Goal: Communication & Community: Answer question/provide support

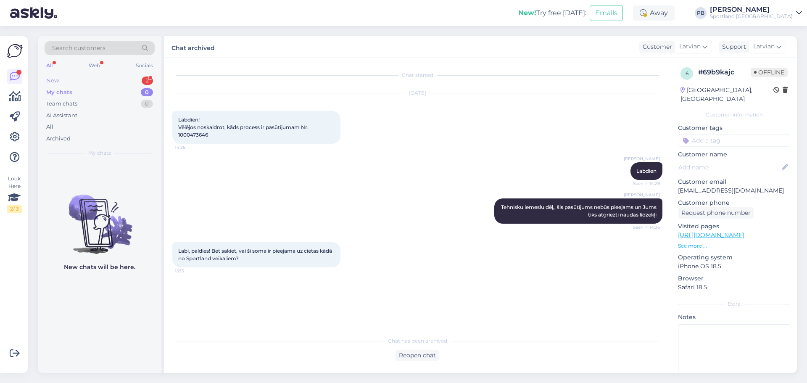
click at [96, 81] on div "New 2" at bounding box center [100, 81] width 110 height 12
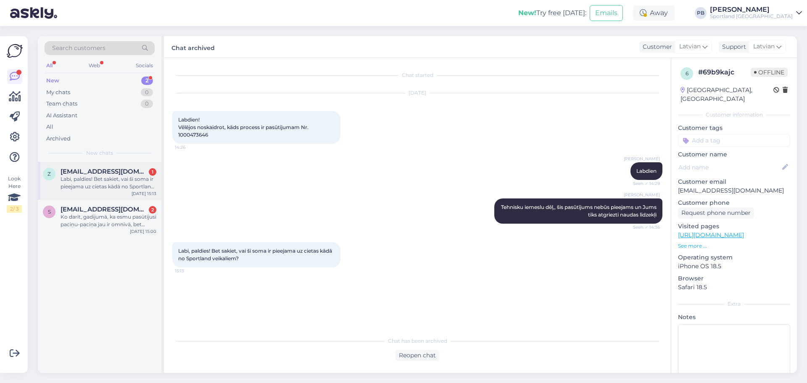
click at [105, 167] on div "z [EMAIL_ADDRESS][DOMAIN_NAME] 1 Labi, paldies! Bet sakiet, vai šī soma ir piee…" at bounding box center [100, 181] width 124 height 38
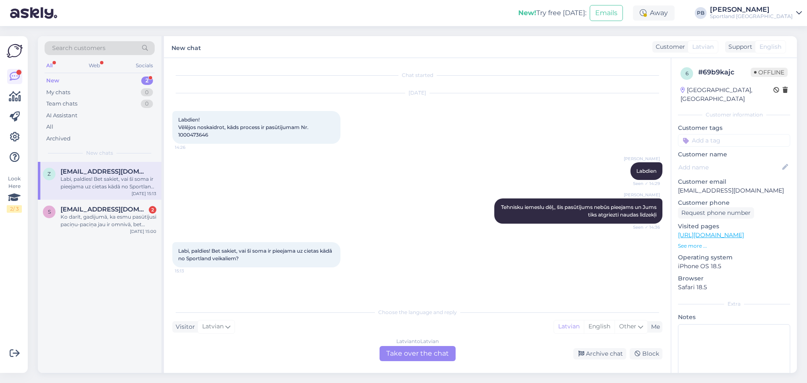
click at [190, 136] on span "Labdien! Vēlējos noskaidrot, kāds process ir pasūtījumam Nr. 1000473646" at bounding box center [244, 126] width 132 height 21
copy div "1000473646 14:26"
click at [81, 219] on div "Ko darīt, gadijumā, ka esmu pasūtījusi paciņu-paciņa jau ir omnivā, bet esmu pi…" at bounding box center [109, 220] width 96 height 15
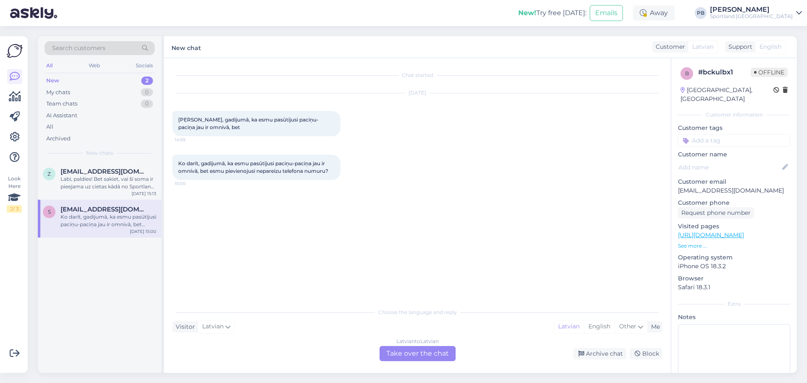
click at [420, 352] on div "Latvian to Latvian Take over the chat" at bounding box center [418, 353] width 76 height 15
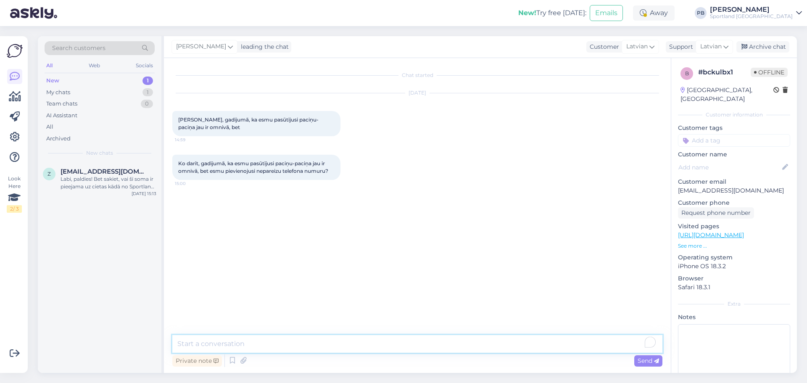
click at [247, 345] on textarea "To enrich screen reader interactions, please activate Accessibility in Grammarl…" at bounding box center [417, 344] width 490 height 18
click at [233, 341] on textarea "Lab" at bounding box center [417, 344] width 490 height 18
type textarea "Labdien, Jums būs jāraksta e-pasts uz klientu.serviss, sūtot oficiālu pieteikum…"
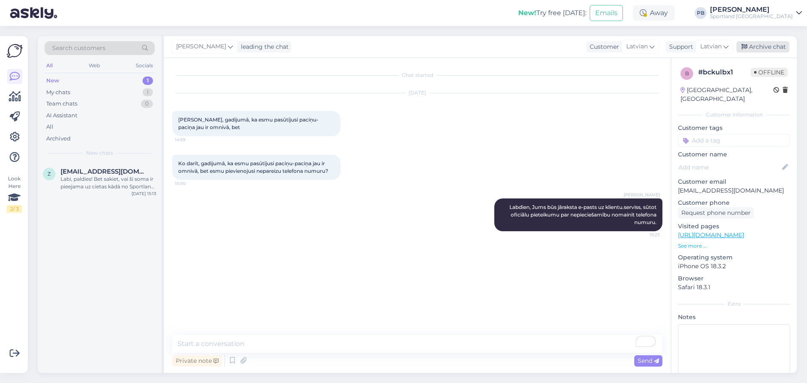
click at [776, 44] on div "Archive chat" at bounding box center [763, 46] width 53 height 11
click at [61, 83] on div "New 1" at bounding box center [100, 81] width 110 height 12
click at [97, 160] on div "Search customers All Web Socials New 1 My chats 0 Team chats 0 AI Assistant All…" at bounding box center [100, 99] width 124 height 126
click at [103, 171] on span "[EMAIL_ADDRESS][DOMAIN_NAME]" at bounding box center [104, 172] width 87 height 8
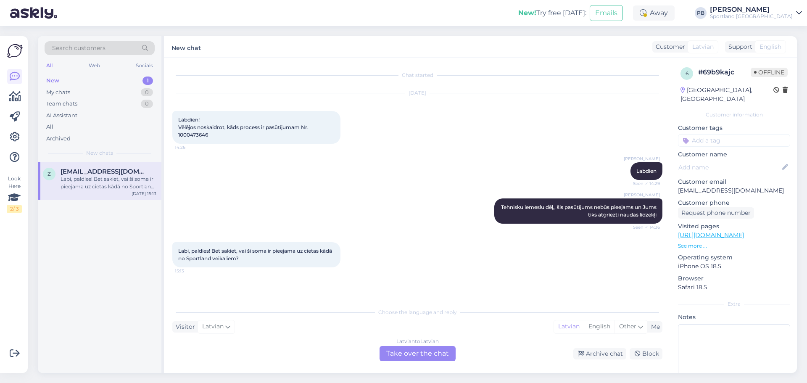
click at [425, 366] on div "Chat started [DATE] Labdien! Vēlējos noskaidrot, kāds process ir pasūtījumam Nr…" at bounding box center [417, 215] width 507 height 315
click at [423, 355] on div "Latvian to Latvian Take over the chat" at bounding box center [418, 353] width 76 height 15
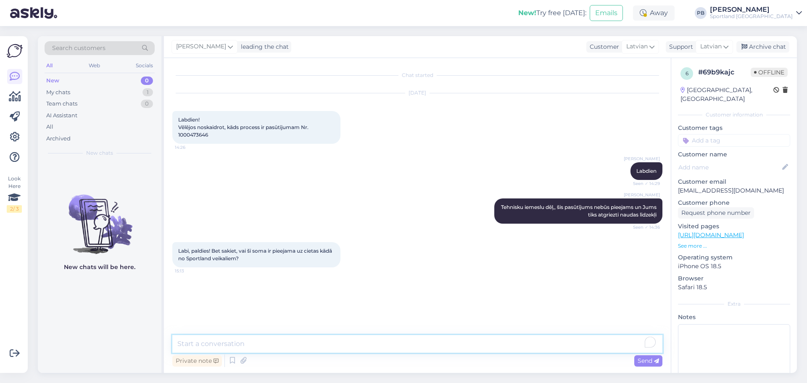
click at [214, 344] on textarea "To enrich screen reader interactions, please activate Accessibility in Grammarl…" at bounding box center [417, 344] width 490 height 18
type textarea "Rīga var vēl mēģinat Akropoles Somu stendos, bet tā vairs RĪgas robežās viņa ne…"
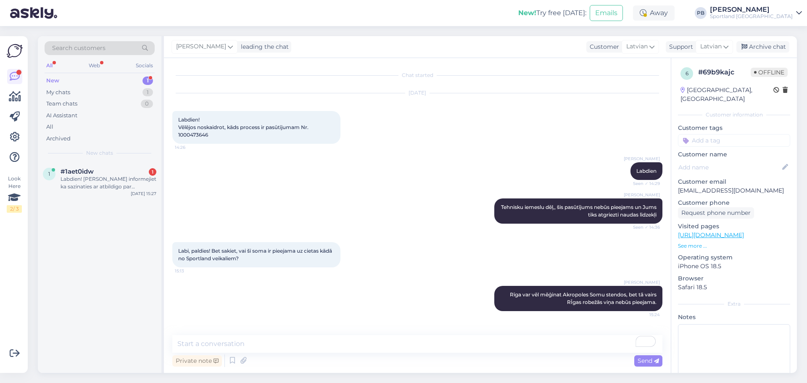
click at [281, 172] on div "[PERSON_NAME] Labdien Seen ✓ 14:29" at bounding box center [417, 171] width 490 height 36
click at [90, 177] on div "Labdien! [PERSON_NAME] informejiet ka sazinaties ar atbildigo par pirkumiem Spo…" at bounding box center [109, 182] width 96 height 15
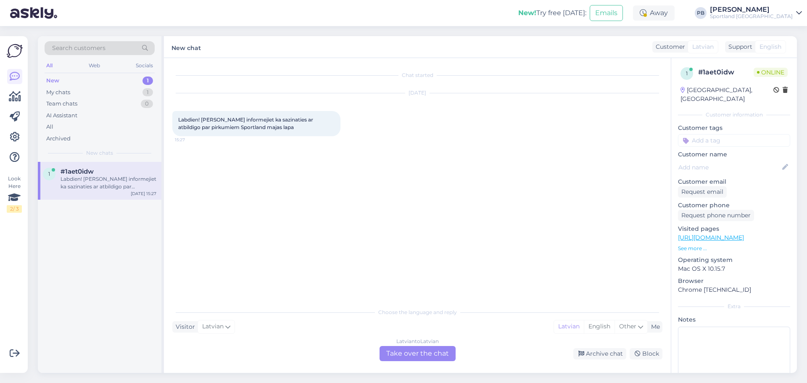
click at [82, 186] on div "Labdien! [PERSON_NAME] informejiet ka sazinaties ar atbildigo par pirkumiem Spo…" at bounding box center [109, 182] width 96 height 15
drag, startPoint x: 272, startPoint y: 128, endPoint x: 179, endPoint y: 113, distance: 94.6
click at [179, 113] on div "Labdien! [PERSON_NAME] informejiet ka sazinaties ar atbildigo par pirkumiem Spo…" at bounding box center [256, 123] width 168 height 25
click at [262, 184] on div "Chat started [DATE] Labdien! [PERSON_NAME] informejiet ka sazinaties ar atbildi…" at bounding box center [421, 181] width 498 height 230
click at [239, 251] on div "Chat started [DATE] Labdien! [PERSON_NAME] informejiet ka sazinaties ar atbildi…" at bounding box center [421, 181] width 498 height 230
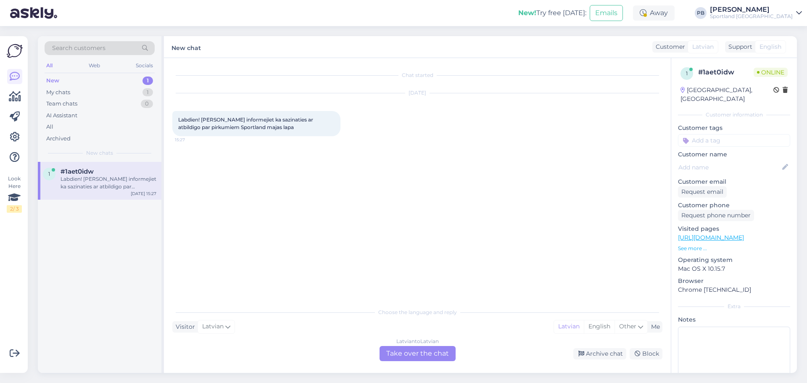
click at [412, 352] on div "Latvian to Latvian Take over the chat" at bounding box center [418, 353] width 76 height 15
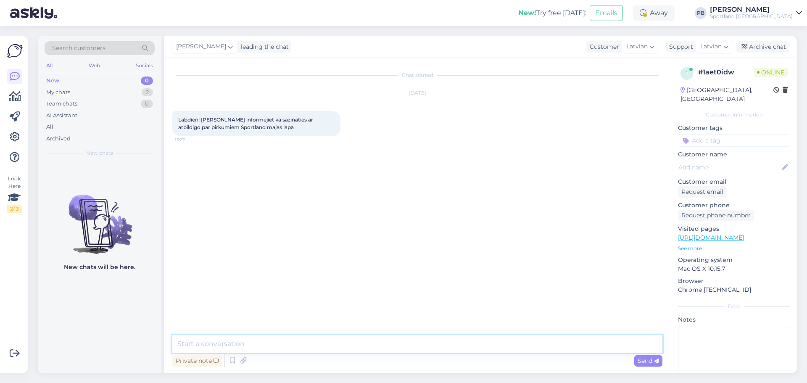
click at [235, 341] on textarea at bounding box center [417, 344] width 490 height 18
type textarea "labdien, Kā varam Jums palīdzēt?"
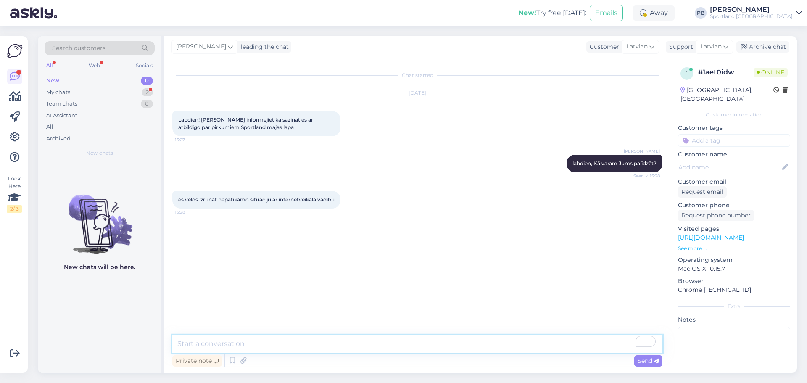
click at [254, 345] on textarea "To enrich screen reader interactions, please activate Accessibility in Grammarl…" at bounding box center [417, 344] width 490 height 18
click at [266, 344] on textarea "To enrich screen reader interactions, please activate Accessibility in Grammarl…" at bounding box center [417, 344] width 490 height 18
type textarea "Jūs variet rakstīt e-pastu uz [EMAIL_ADDRESS][DOMAIN_NAME]"
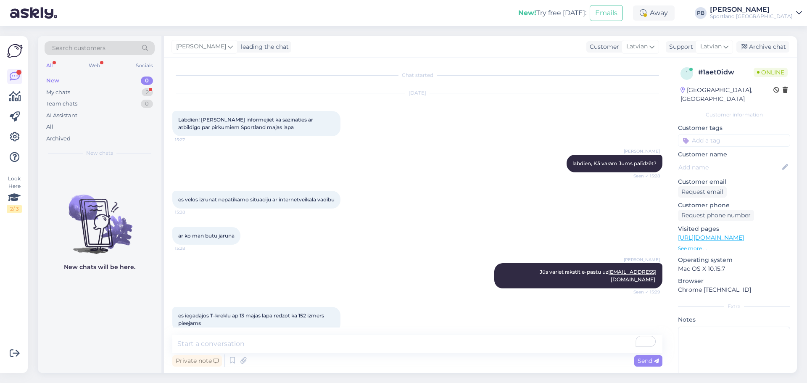
scroll to position [14, 0]
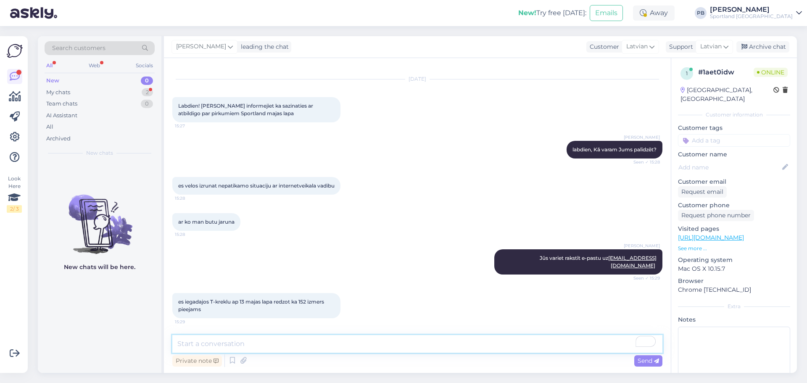
click at [305, 341] on textarea "To enrich screen reader interactions, please activate Accessibility in Grammarl…" at bounding box center [417, 344] width 490 height 18
click at [68, 89] on div "My chats" at bounding box center [58, 92] width 24 height 8
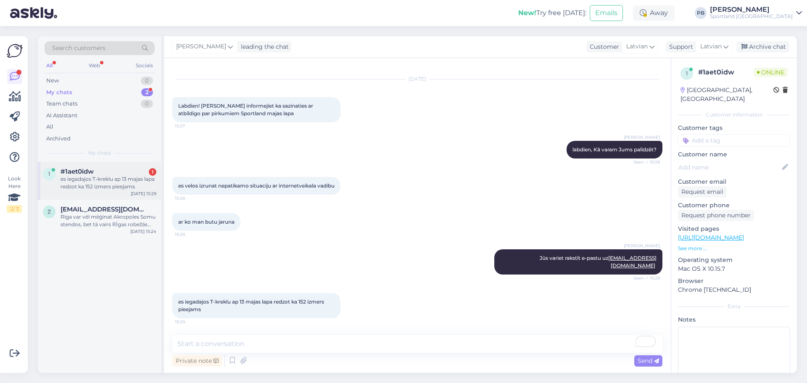
click at [112, 193] on div "1 #1aet0idw 1 es iegadajos T-kreklu ap 13 majas lapa redzot ka 152 izmers pieej…" at bounding box center [100, 181] width 124 height 38
click at [270, 341] on textarea at bounding box center [417, 344] width 490 height 18
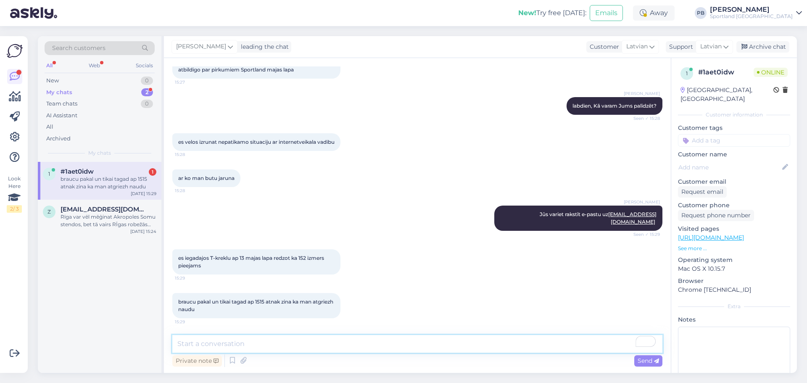
click at [257, 340] on textarea "To enrich screen reader interactions, please activate Accessibility in Grammarl…" at bounding box center [417, 344] width 490 height 18
type textarea "Kāds ir Jūsu pasūtījuma numurs?"
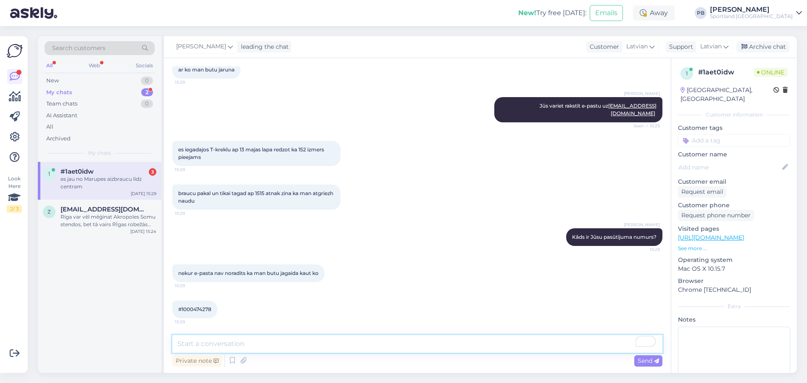
scroll to position [202, 0]
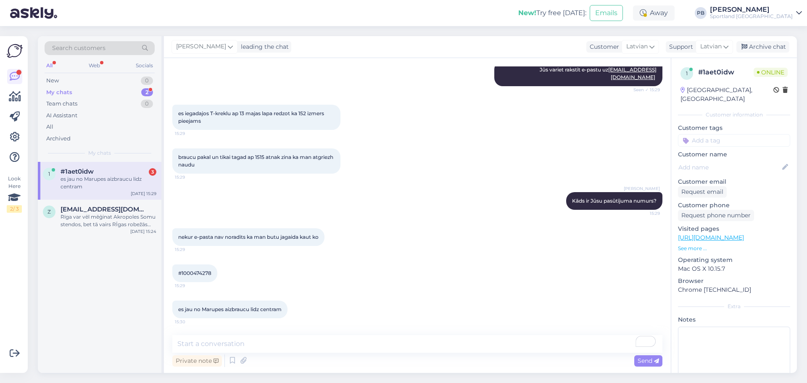
click at [204, 274] on span "#1000474278" at bounding box center [194, 273] width 33 height 6
copy div "1000474278 15:29"
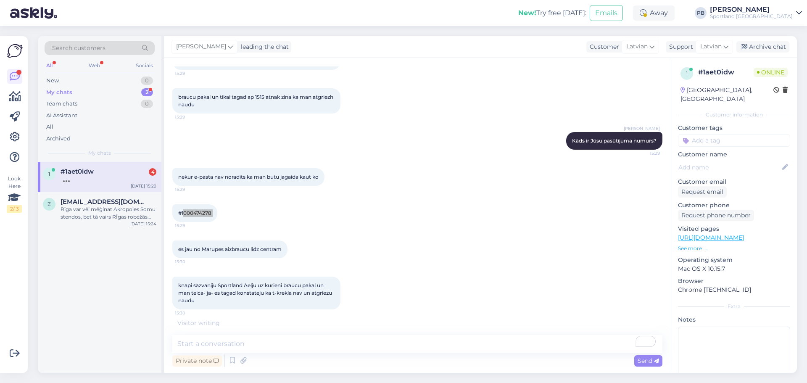
scroll to position [254, 0]
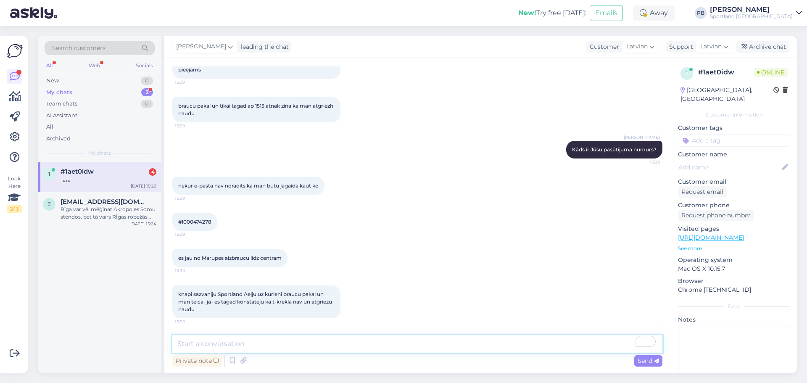
click at [237, 349] on textarea "To enrich screen reader interactions, please activate Accessibility in Grammarl…" at bounding box center [417, 344] width 490 height 18
drag, startPoint x: 292, startPoint y: 348, endPoint x: 240, endPoint y: 350, distance: 52.2
click at [240, 350] on textarea "Redzam, ka precei irreģistrēts" at bounding box center [417, 344] width 490 height 18
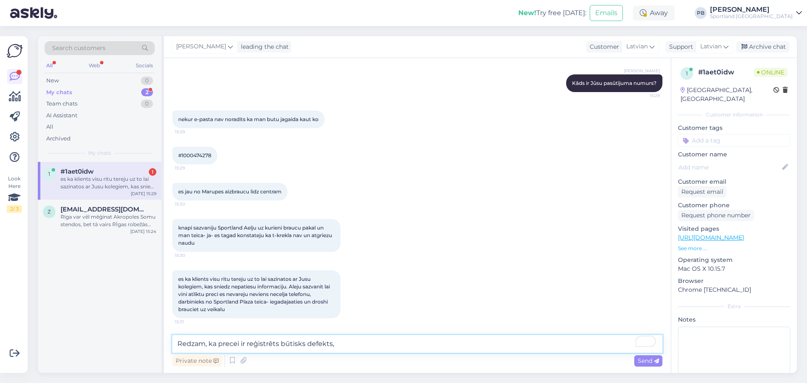
click at [361, 344] on textarea "Redzam, ka precei ir reģistrēts būtisks defekts," at bounding box center [417, 344] width 490 height 18
click at [378, 346] on textarea "Redzam, ka precei ir reģistrēts būtisks defekts," at bounding box center [417, 344] width 490 height 18
click at [354, 345] on textarea "Redzam, ka precei ir reģistrēts būtisks defekts," at bounding box center [417, 344] width 490 height 18
click at [369, 346] on textarea "Redzam, ka precei ir reģistrēts būtisks defekts," at bounding box center [417, 344] width 490 height 18
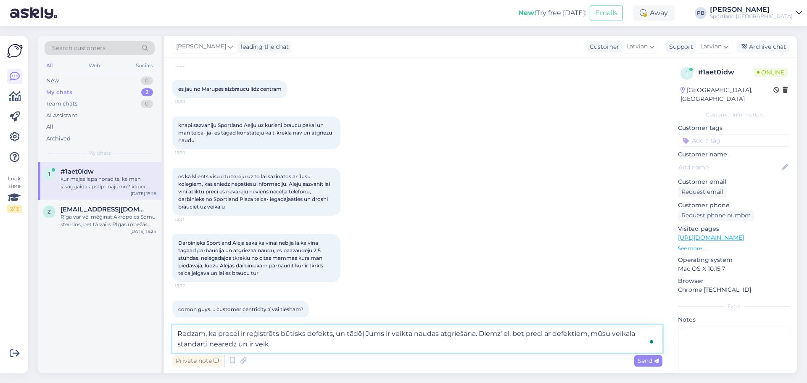
scroll to position [484, 0]
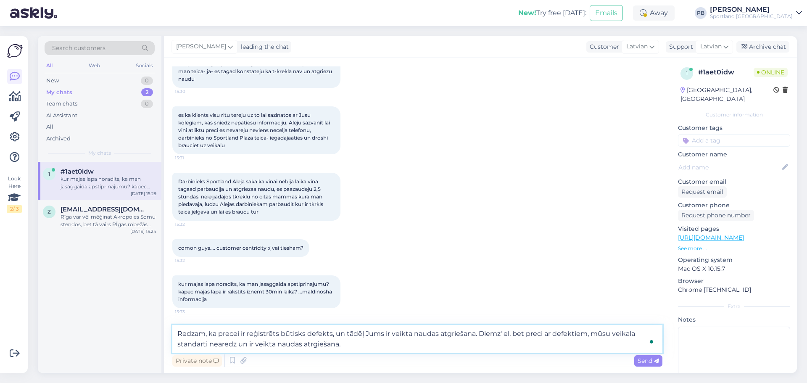
type textarea "Redzam, ka precei ir reģistrēts būtisks defekts, un tādēļ Jums ir veikta naudas…"
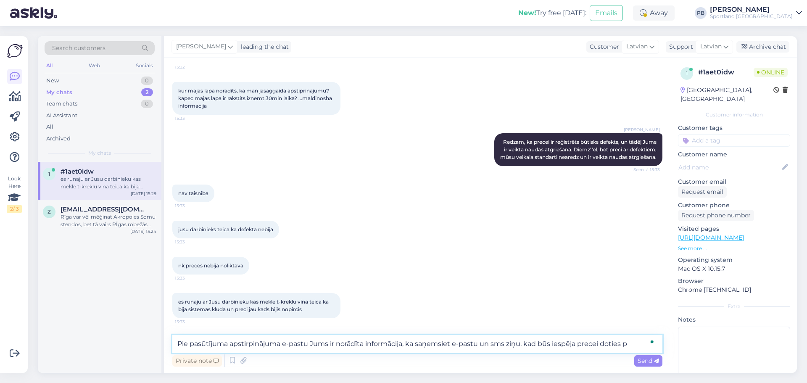
scroll to position [721, 0]
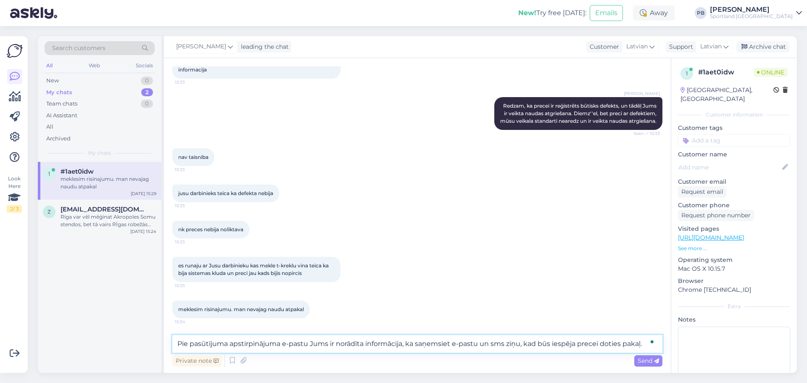
type textarea "Pie pasūtījuma apstirpinājuma e-pastu Jums ir norādīta informācija, ka saņemsie…"
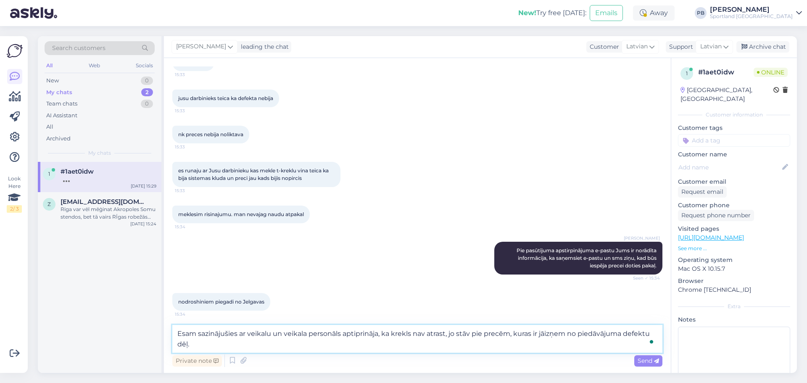
scroll to position [862, 0]
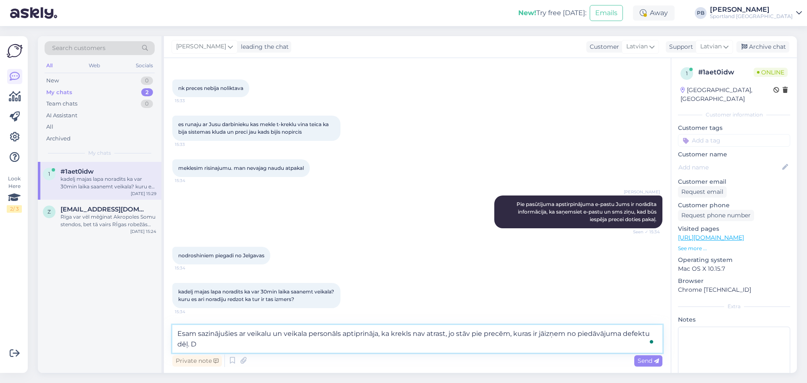
type textarea "Esam sazinājušies ar veikalu un veikala personāls aptiprināja, ka krekls nav at…"
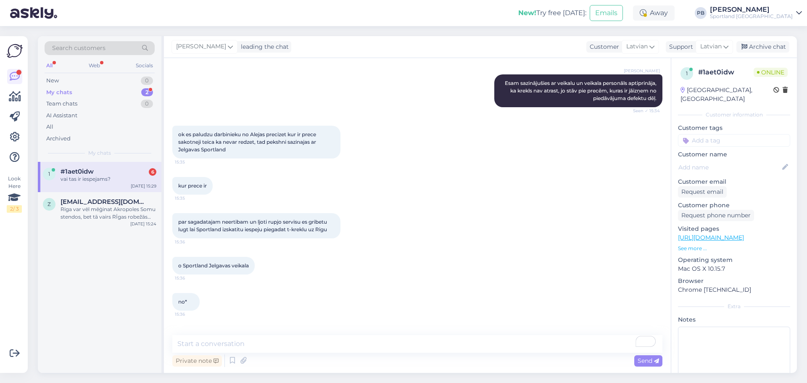
scroll to position [1143, 0]
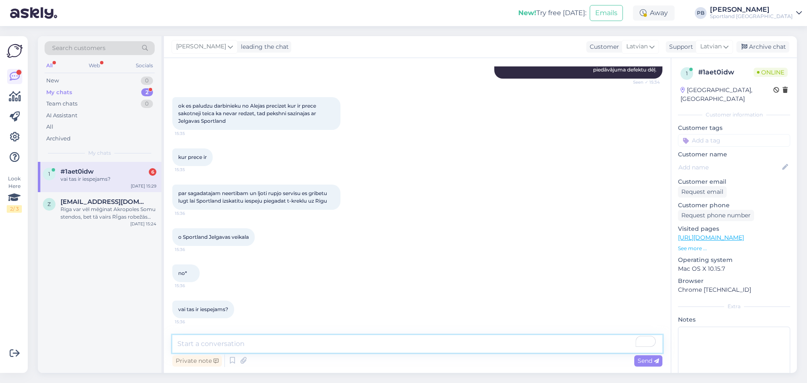
click at [214, 349] on textarea "To enrich screen reader interactions, please activate Accessibility in Grammarl…" at bounding box center [417, 344] width 490 height 18
type textarea "M"
click at [523, 344] on textarea "Sapratīsim no Jelgavas veikala, vai viņiem šis krekls ir un tad dosim Jums ziņu…" at bounding box center [417, 344] width 490 height 18
paste textarea "[EMAIL_ADDRESS][DOMAIN_NAME]"
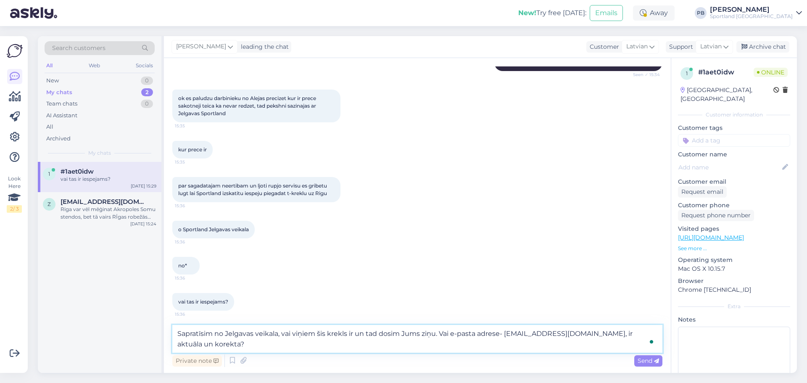
type textarea "Sapratīsim no Jelgavas veikala, vai viņiem šis krekls ir un tad dosim Jums ziņu…"
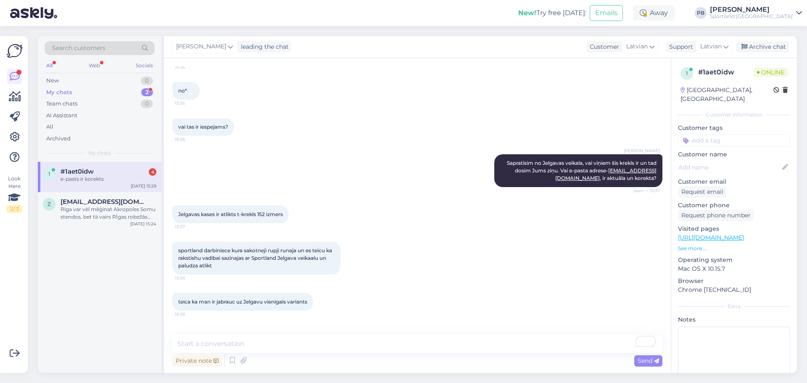
scroll to position [1354, 0]
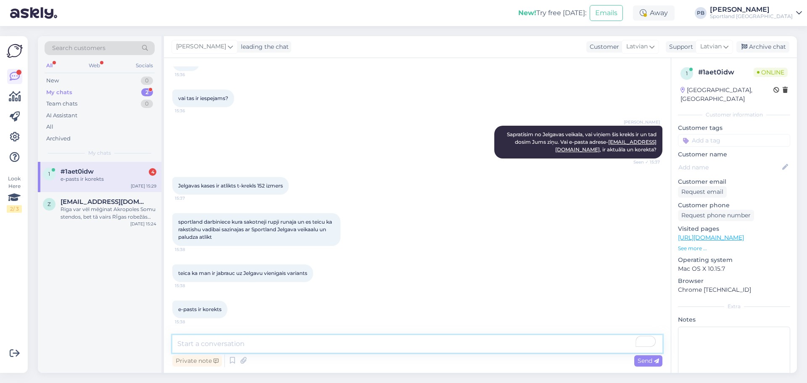
drag, startPoint x: 259, startPoint y: 342, endPoint x: 307, endPoint y: 346, distance: 47.2
click at [259, 342] on textarea "To enrich screen reader interactions, please activate Accessibility in Grammarl…" at bounding box center [417, 344] width 490 height 18
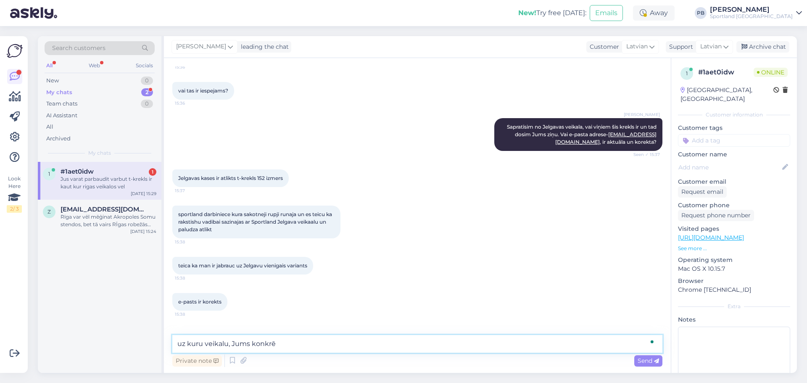
scroll to position [1398, 0]
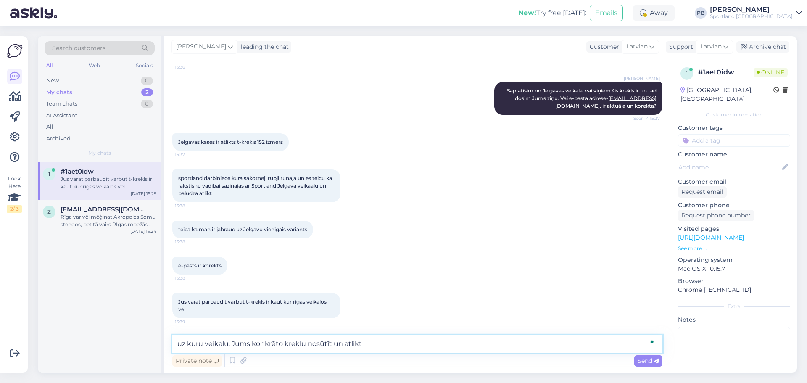
type textarea "uz kuru veikalu, Jums konkrēto kreklu nosūtīt un atlikt?"
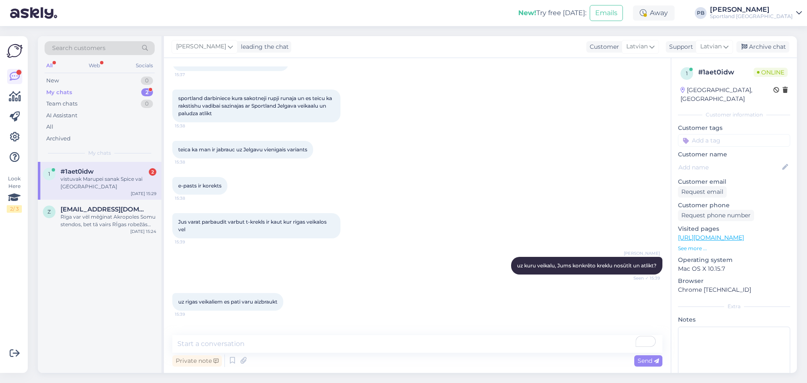
scroll to position [1507, 0]
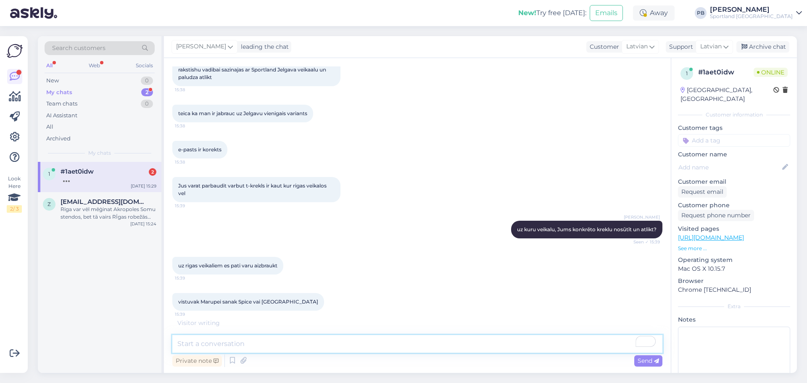
click at [210, 345] on textarea "To enrich screen reader interactions, please activate Accessibility in Grammarl…" at bounding box center [417, 344] width 490 height 18
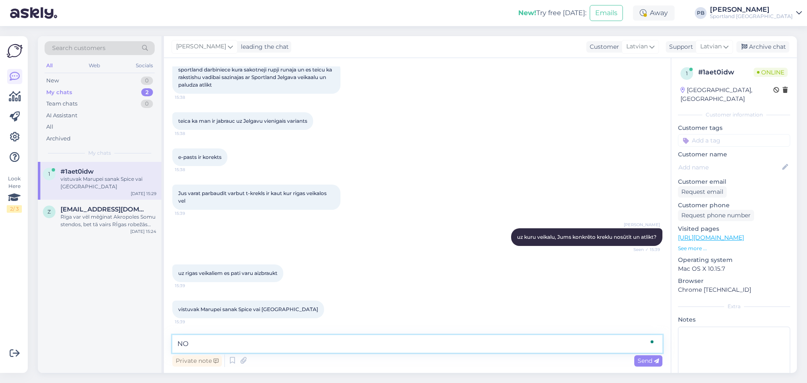
type textarea "N"
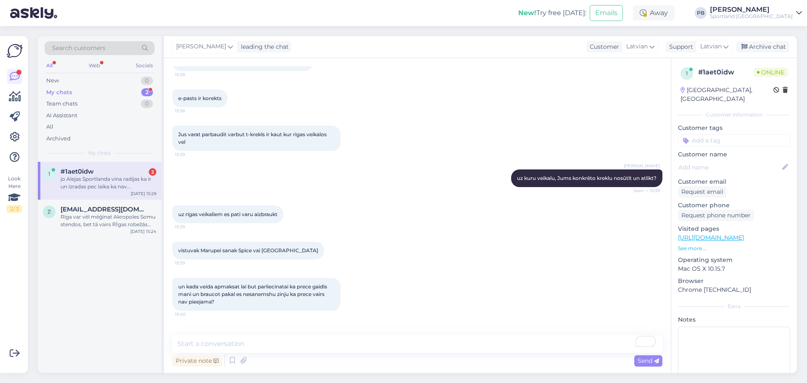
scroll to position [1602, 0]
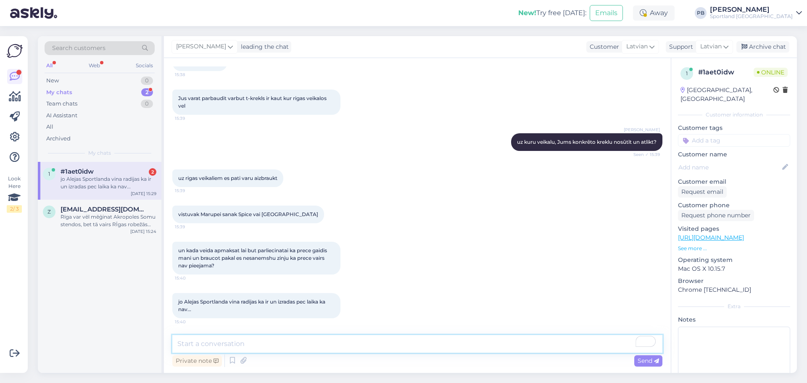
click at [289, 342] on textarea "To enrich screen reader interactions, please activate Accessibility in Grammarl…" at bounding box center [417, 344] width 490 height 18
click at [251, 347] on textarea "To enrich screen reader interactions, please activate Accessibility in Grammarl…" at bounding box center [417, 344] width 490 height 18
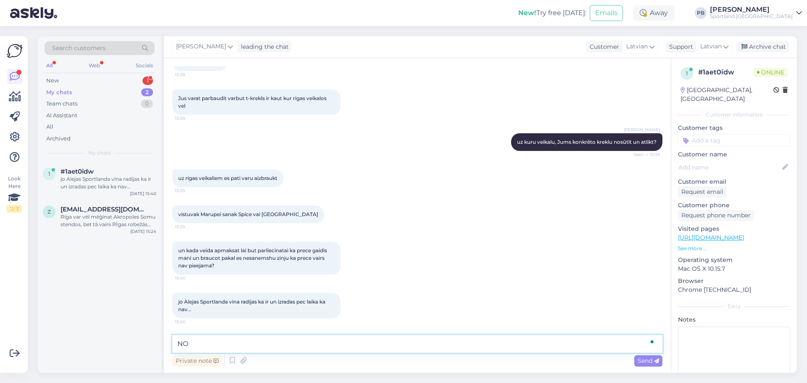
type textarea "N"
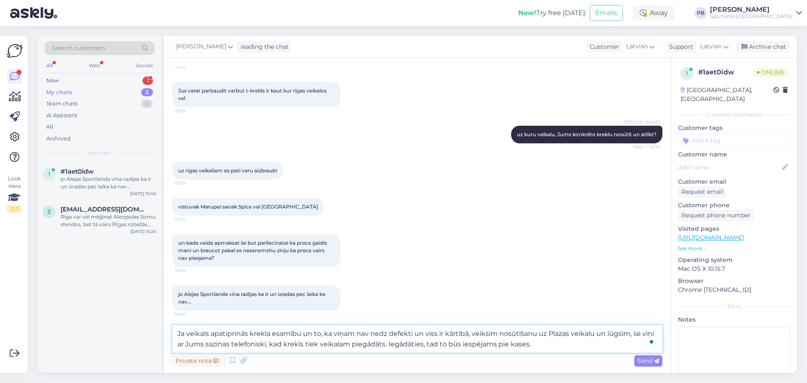
click at [555, 345] on textarea "Ja veikals apatiprinās krekla esamību un to, ka viņam nav nedz defekti un viss …" at bounding box center [417, 339] width 490 height 28
type textarea "Ja veikals apatiprinās krekla esamību un to, ka viņam nav nedz defekti un viss …"
click at [643, 362] on span "Send" at bounding box center [648, 361] width 21 height 8
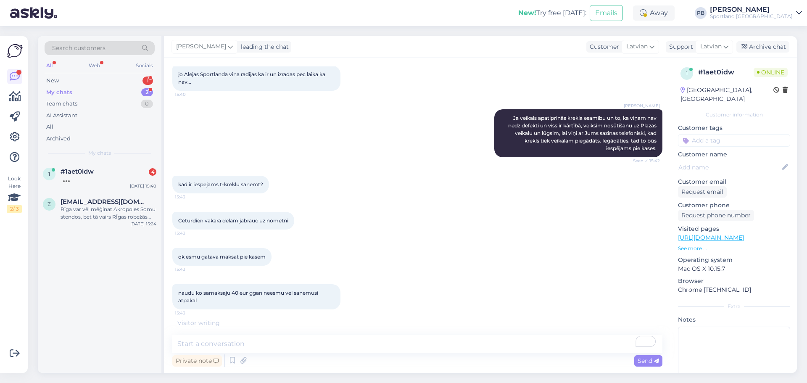
scroll to position [1856, 0]
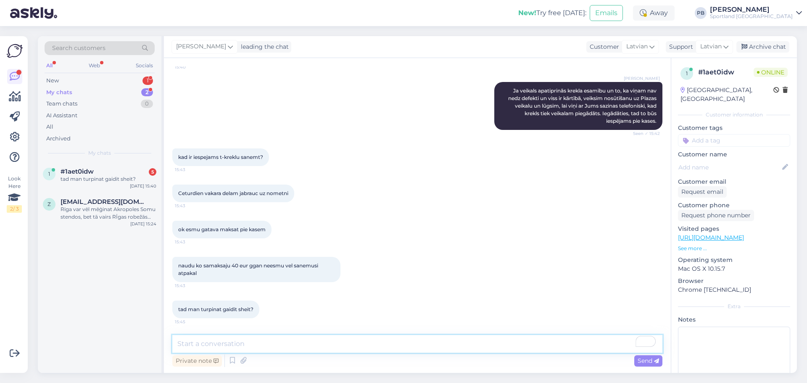
click at [307, 346] on textarea "To enrich screen reader interactions, please activate Accessibility in Grammarl…" at bounding box center [417, 344] width 490 height 18
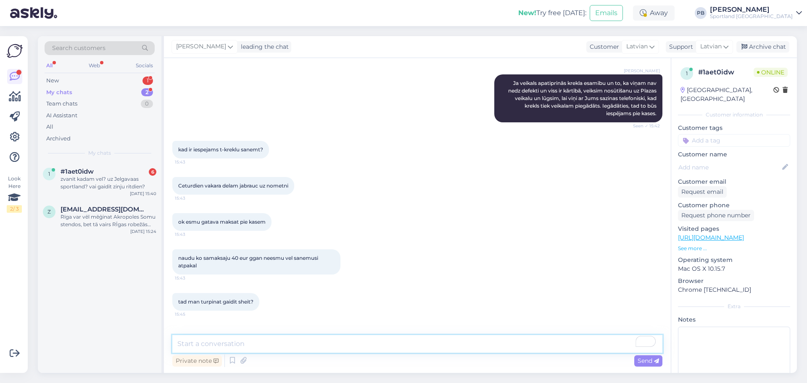
scroll to position [1900, 0]
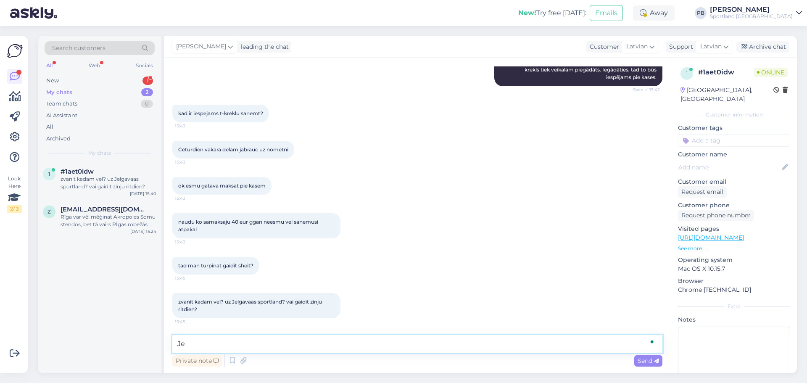
type textarea "J"
type textarea "Ja krekls būs, tad viņu šodien izsūta no Jelgavas un ar cerību, ka omnivai nav …"
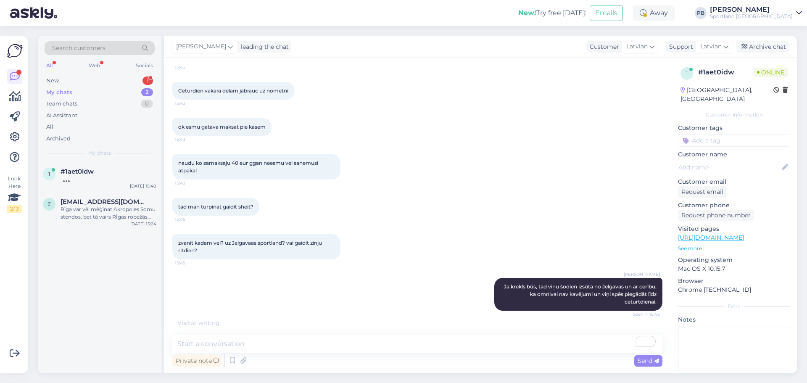
scroll to position [1988, 0]
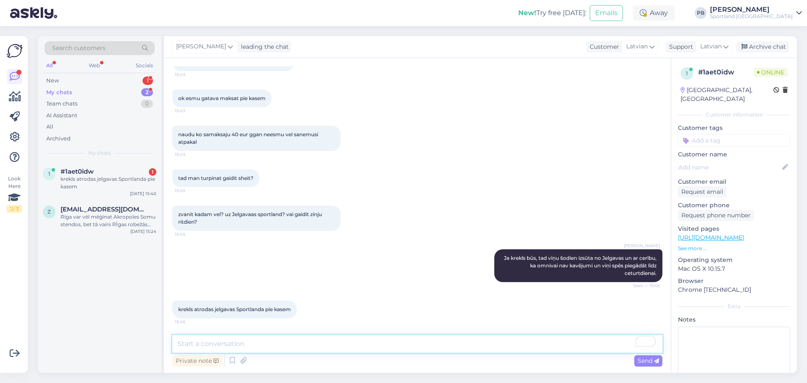
click at [212, 344] on textarea "To enrich screen reader interactions, please activate Accessibility in Grammarl…" at bounding box center [417, 344] width 490 height 18
click at [217, 342] on textarea "To enrich screen reader interactions, please activate Accessibility in Grammarl…" at bounding box center [417, 344] width 490 height 18
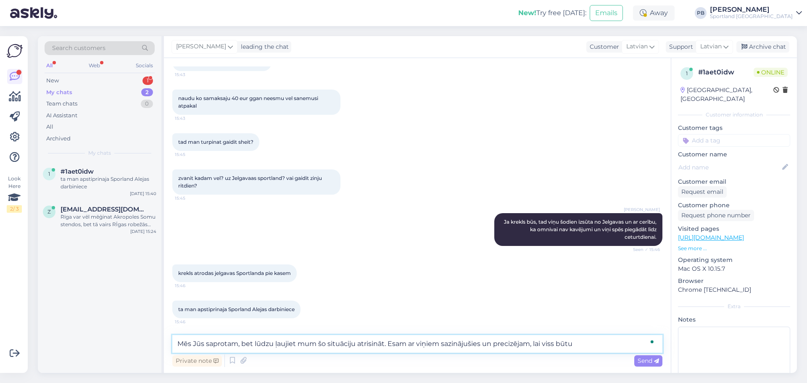
scroll to position [2068, 0]
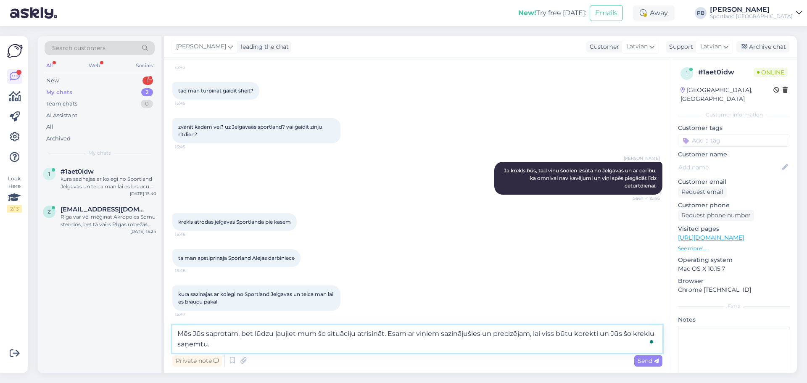
type textarea "Mēs Jūs saprotam, bet lūdzu ļaujiet mum šo situāciju atrisināt. Esam ar viņiem …"
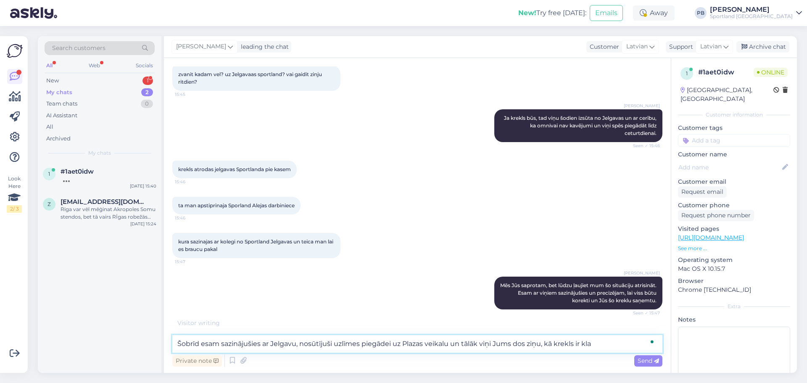
scroll to position [2119, 0]
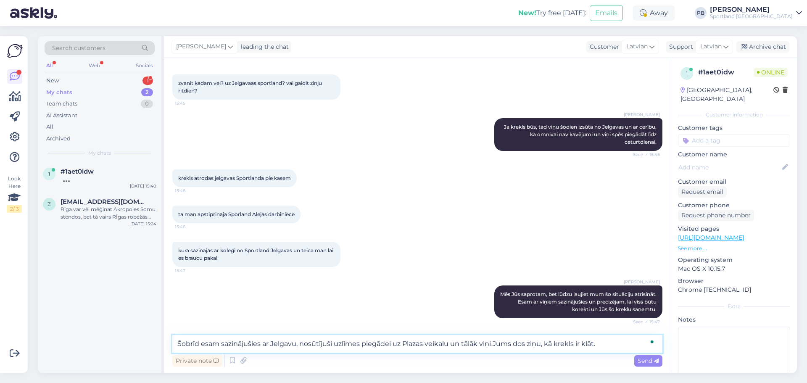
type textarea "Šobrīd esam sazinājušies ar Jelgavu, nosūtījuši uzlīmes piegādei uz Plazas veik…"
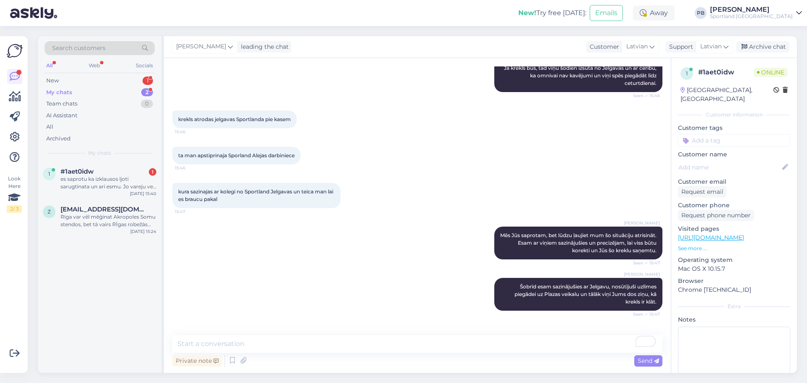
scroll to position [2259, 0]
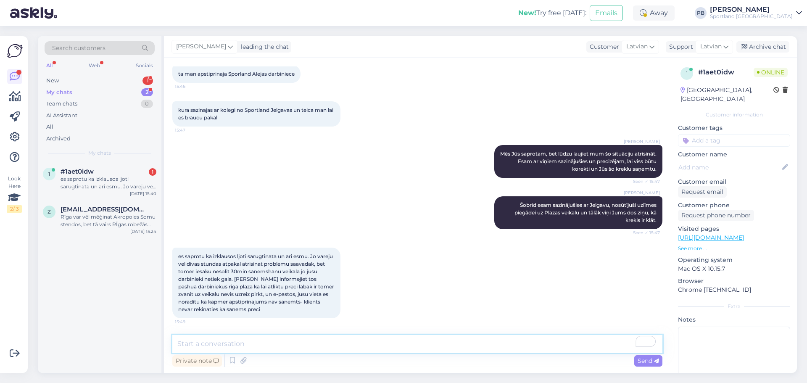
click at [268, 341] on textarea "To enrich screen reader interactions, please activate Accessibility in Grammarl…" at bounding box center [417, 344] width 490 height 18
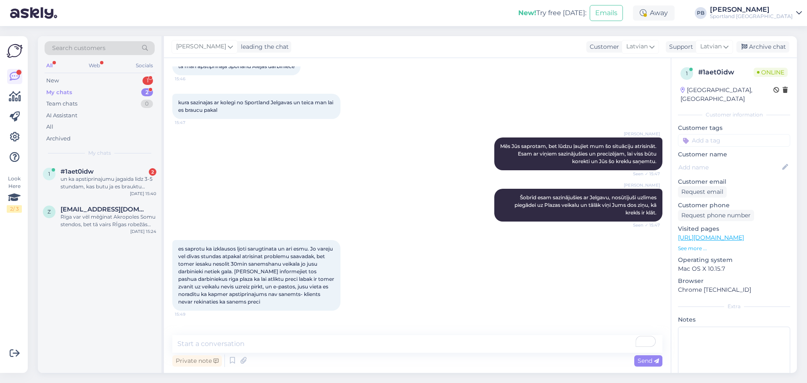
scroll to position [2341, 0]
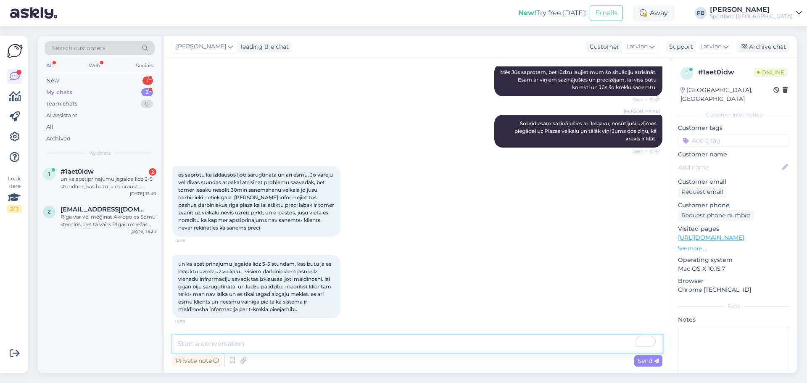
click at [293, 342] on textarea "To enrich screen reader interactions, please activate Accessibility in Grammarl…" at bounding box center [417, 344] width 490 height 18
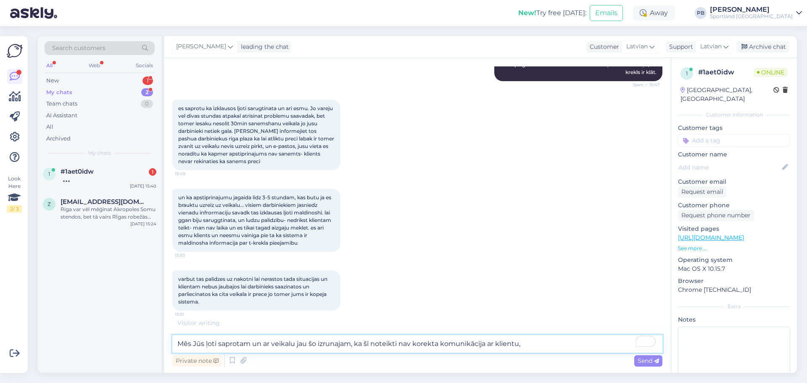
click at [535, 341] on textarea "Mēs Jūs ļoti saprotam un ar veikalu jau šo izrunajam, ka šī noteikti nav korekt…" at bounding box center [417, 344] width 490 height 18
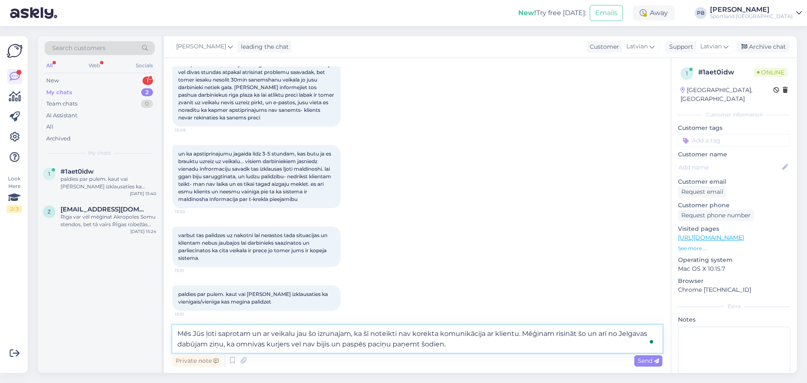
type textarea "Mēs Jūs ļoti saprotam un ar veikalu jau šo izrunajam, ka šī noteikti nav korekt…"
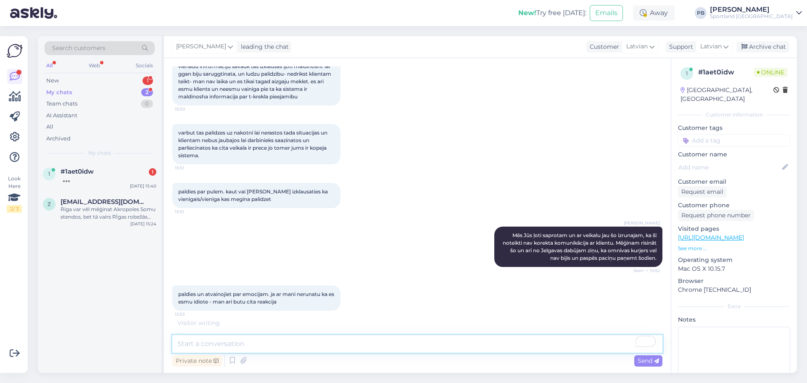
scroll to position [2582, 0]
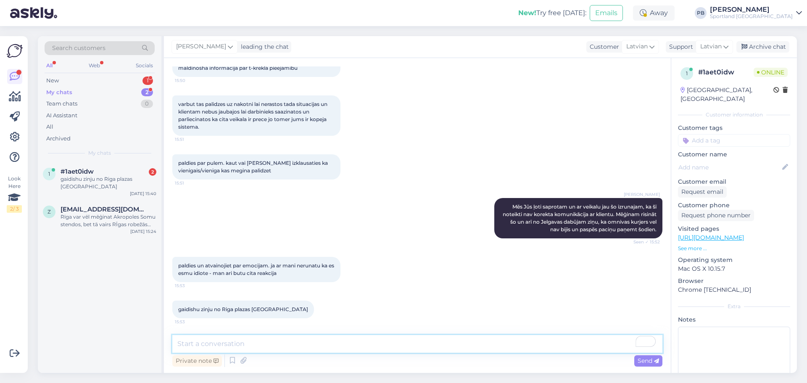
click at [238, 349] on textarea "To enrich screen reader interactions, please activate Accessibility in Grammarl…" at bounding box center [417, 344] width 490 height 18
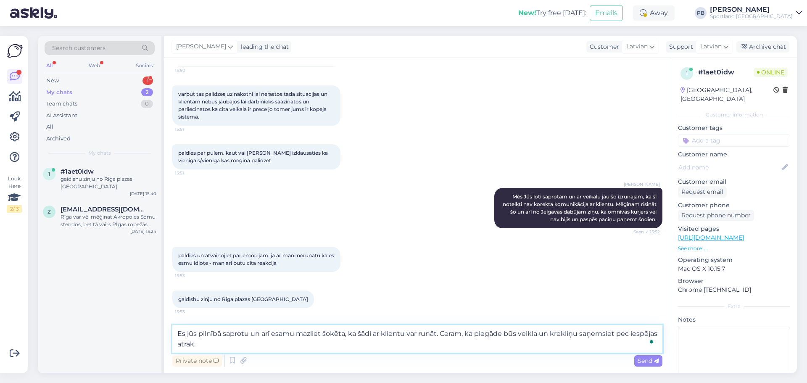
type textarea "Es jūs pilnībā saprotu un arī esamu mazliet šokēta, ka šādi ar klientu var runā…"
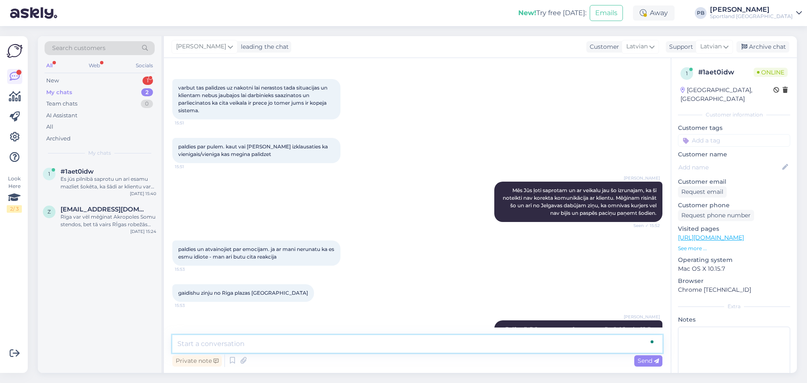
scroll to position [2633, 0]
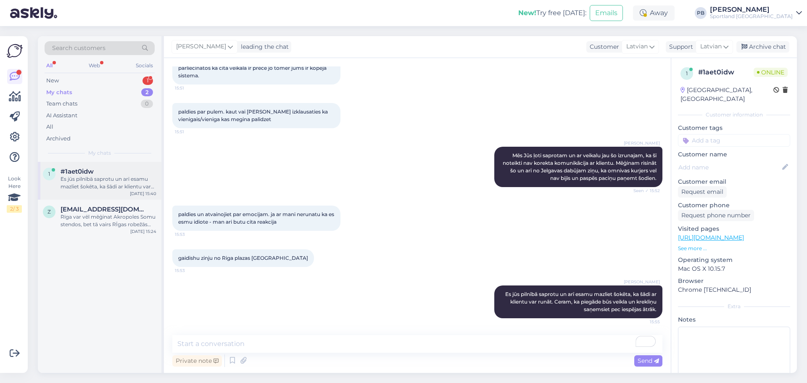
click at [123, 183] on div "Es jūs pilnībā saprotu un arī esamu mazliet šokēta, ka šādi ar klientu var runā…" at bounding box center [109, 182] width 96 height 15
click at [87, 226] on div "Rīga var vēl mēģinat Akropoles Somu stendos, bet tā vairs RĪgas robežās viņa ne…" at bounding box center [109, 220] width 96 height 15
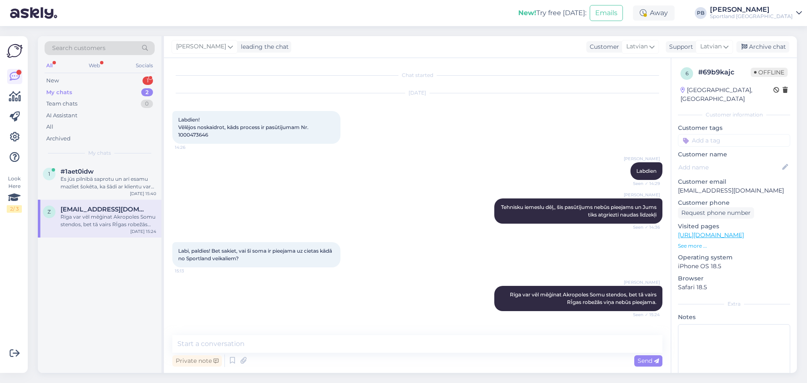
scroll to position [0, 0]
drag, startPoint x: 763, startPoint y: 44, endPoint x: 699, endPoint y: 49, distance: 64.1
click at [763, 44] on div "Archive chat" at bounding box center [763, 46] width 53 height 11
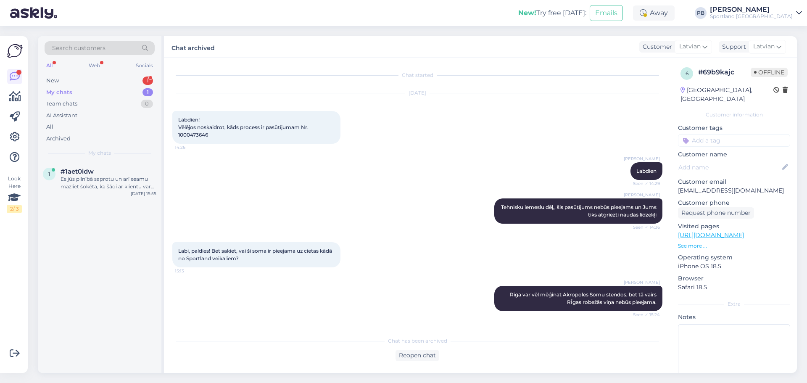
click at [83, 161] on div "Search customers All Web Socials New 1 My chats 1 Team chats 0 AI Assistant All…" at bounding box center [100, 99] width 124 height 126
click at [121, 185] on div "Es jūs pilnībā saprotu un arī esamu mazliet šokēta, ka šādi ar klientu var runā…" at bounding box center [109, 182] width 96 height 15
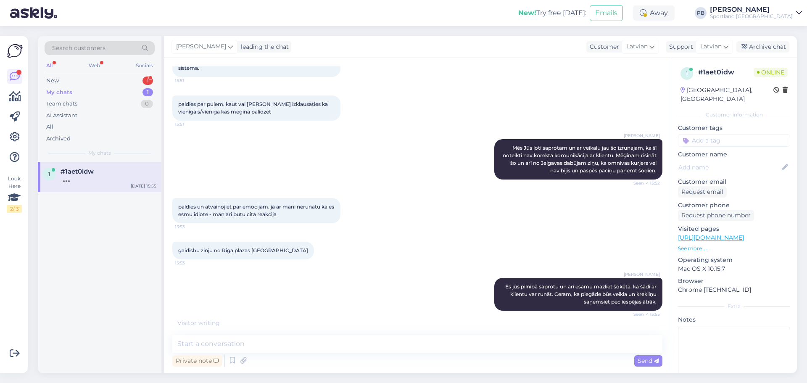
scroll to position [2670, 0]
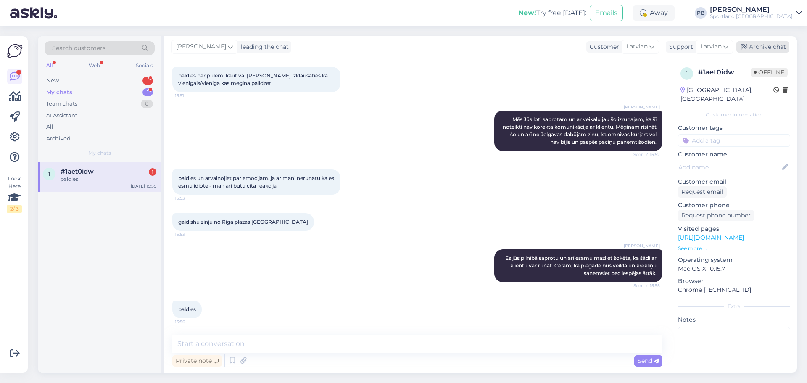
click at [778, 49] on div "Archive chat" at bounding box center [763, 46] width 53 height 11
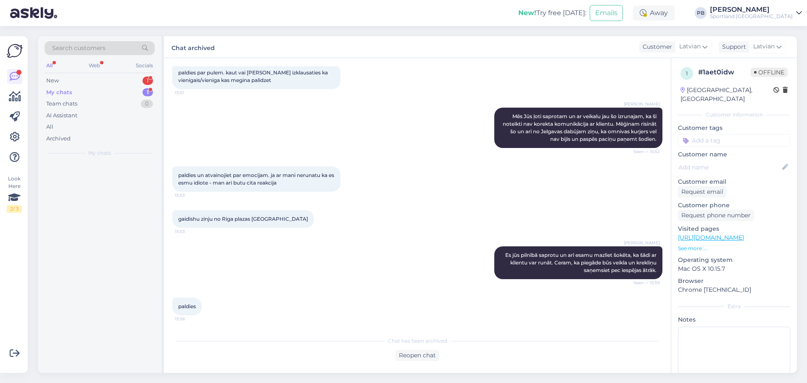
scroll to position [2673, 0]
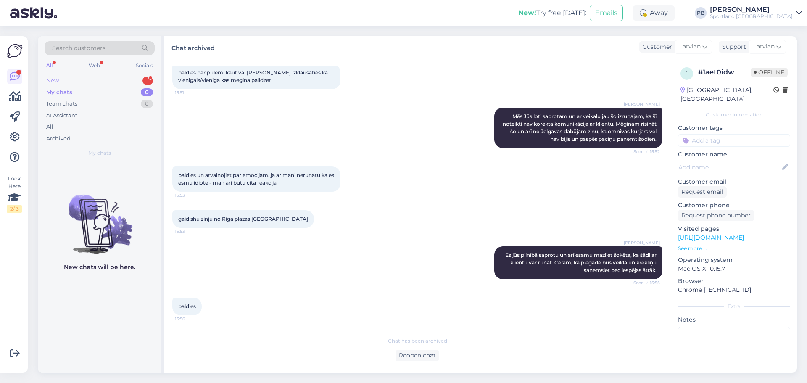
click at [80, 77] on div "New 1" at bounding box center [100, 81] width 110 height 12
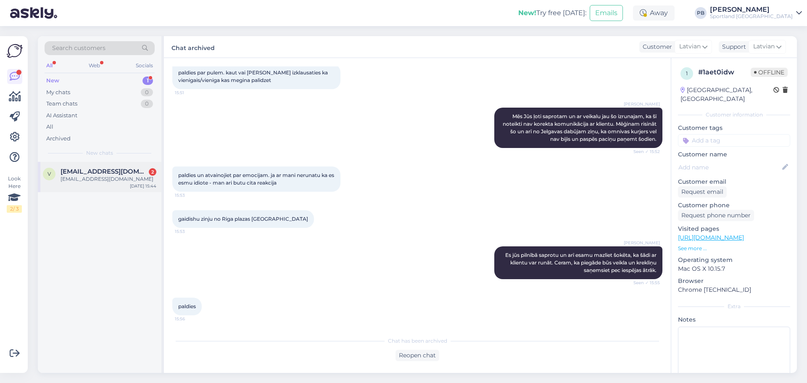
click at [104, 183] on div "v [EMAIL_ADDRESS][DOMAIN_NAME] 2 [EMAIL_ADDRESS][DOMAIN_NAME] [DATE] 15:44" at bounding box center [100, 177] width 124 height 30
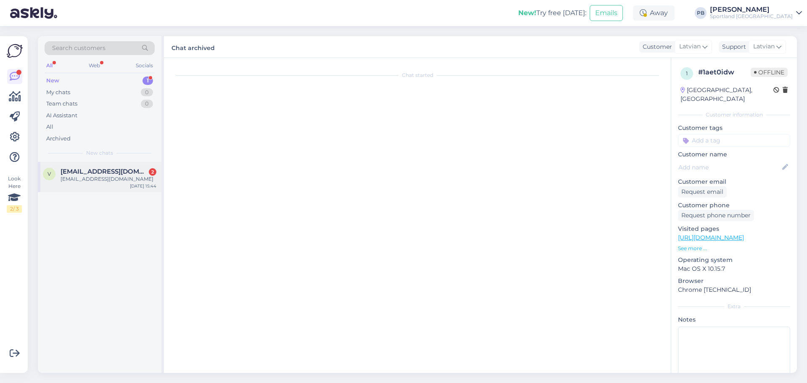
scroll to position [0, 0]
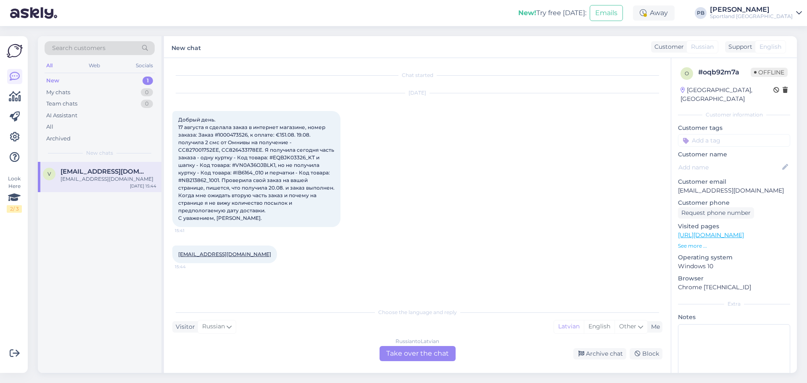
click at [412, 351] on div "Russian to Latvian Take over the chat" at bounding box center [418, 353] width 76 height 15
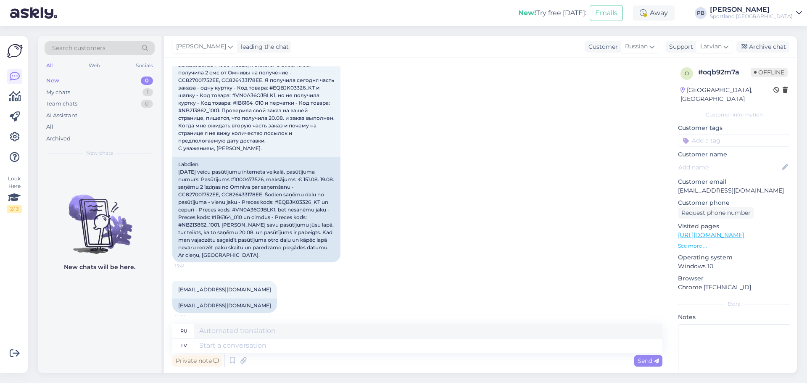
scroll to position [76, 0]
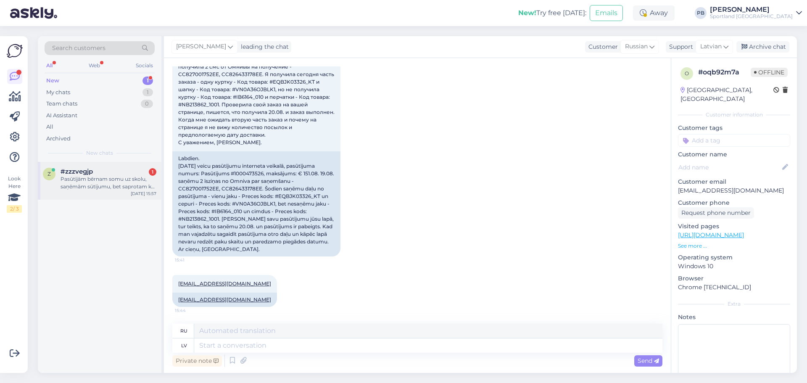
click at [108, 177] on div "Pasūtījām bērnam somu uz skolu, saņēmām sūtījumu, bet saprotam ka soma ir pa li…" at bounding box center [109, 182] width 96 height 15
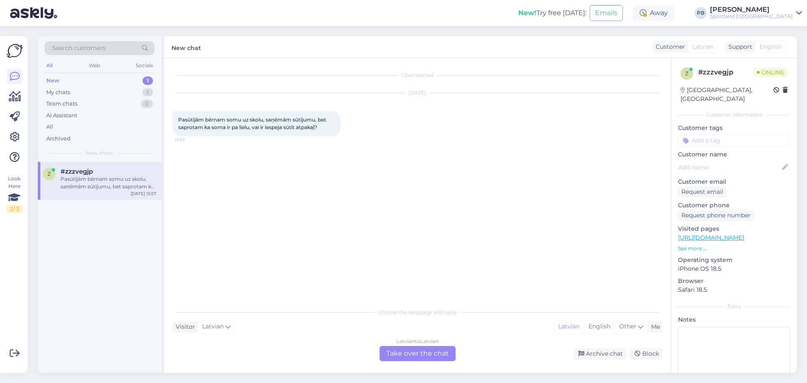
click at [409, 353] on div "Latvian to Latvian Take over the chat" at bounding box center [418, 353] width 76 height 15
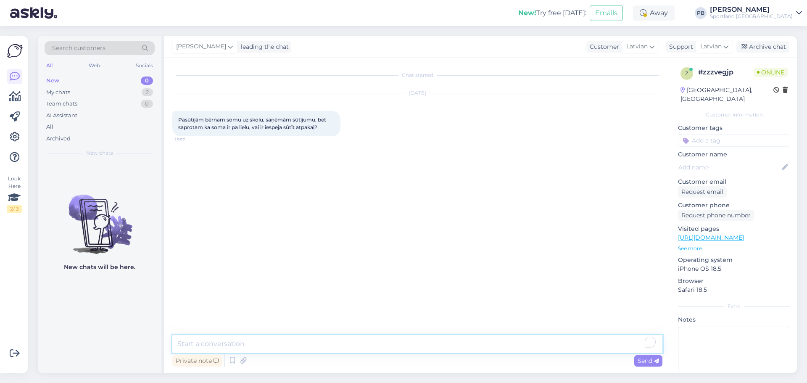
click at [287, 345] on textarea "To enrich screen reader interactions, please activate Accessibility in Grammarl…" at bounding box center [417, 344] width 490 height 18
type textarea "l"
type textarea "a"
type textarea "Labdien, preci var droši sūtīt atpakaļ vai ievest kādā no Sportland veikaliem."
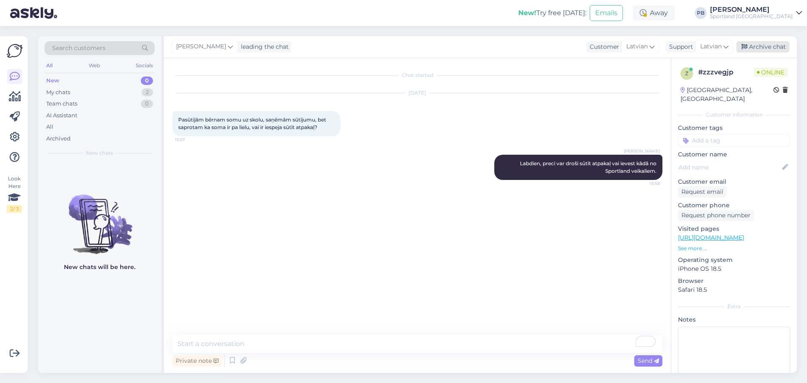
click at [758, 46] on div "Archive chat" at bounding box center [763, 46] width 53 height 11
click at [54, 93] on div "My chats" at bounding box center [58, 92] width 24 height 8
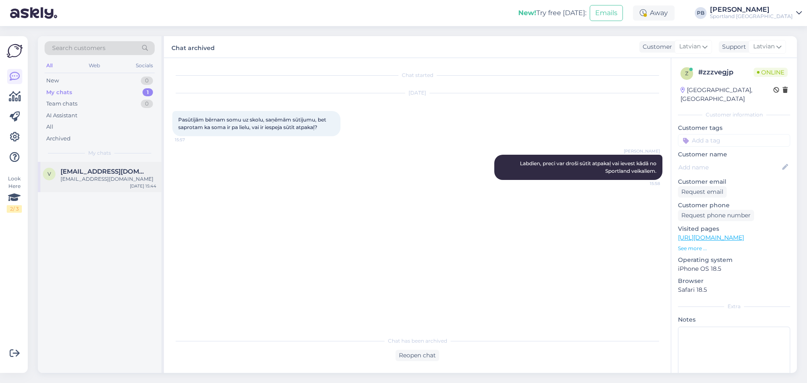
click at [100, 172] on span "[EMAIL_ADDRESS][DOMAIN_NAME]" at bounding box center [104, 172] width 87 height 8
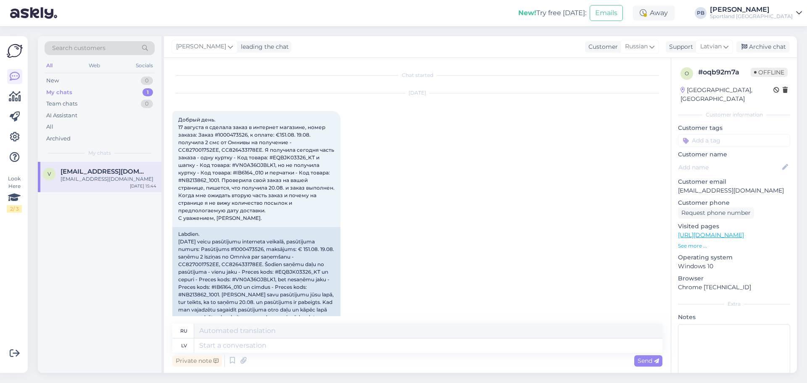
scroll to position [76, 0]
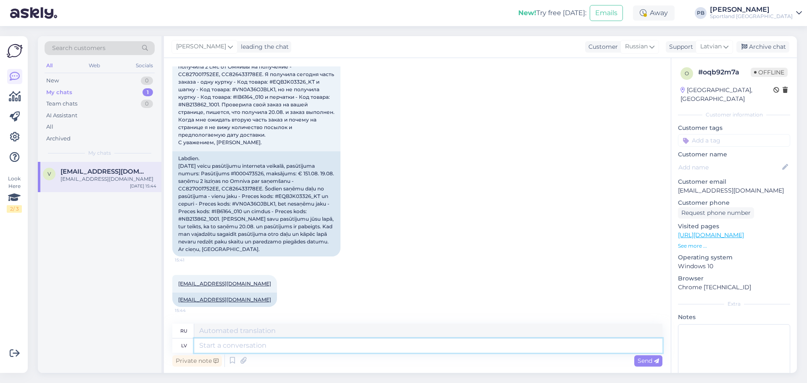
click at [321, 345] on textarea at bounding box center [428, 345] width 468 height 14
click at [650, 44] on icon at bounding box center [652, 46] width 5 height 9
click at [600, 58] on div at bounding box center [622, 65] width 79 height 18
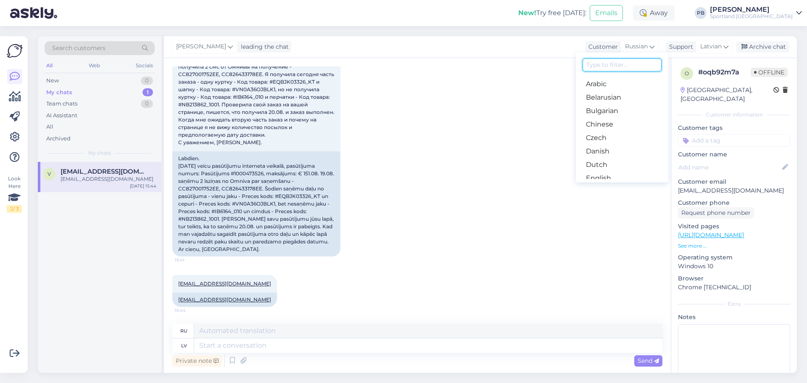
click at [600, 65] on input at bounding box center [622, 64] width 79 height 13
type input "latv"
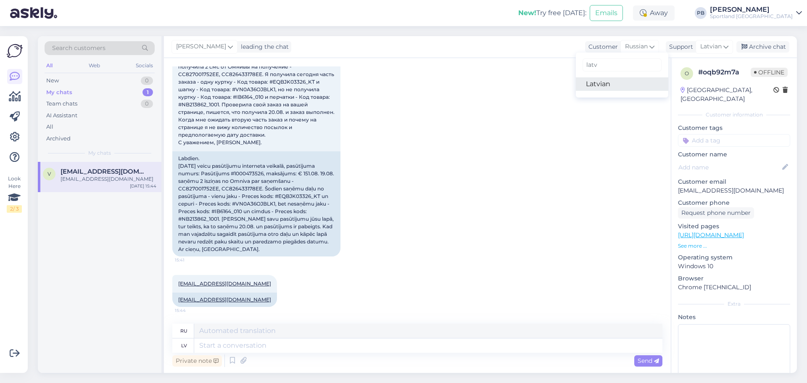
click at [609, 85] on link "Latvian" at bounding box center [622, 83] width 93 height 13
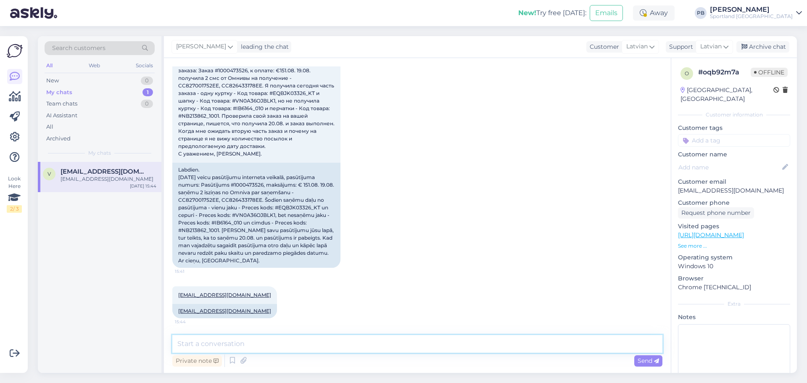
click at [219, 351] on textarea at bounding box center [417, 344] width 490 height 18
click at [249, 186] on div "Labdien. [DATE] veicu pasūtījumu interneta veikalā, pasūtījuma numurs: Pasūtīju…" at bounding box center [256, 215] width 168 height 105
copy div "1000473526"
click at [229, 347] on textarea "Labdien," at bounding box center [417, 344] width 490 height 18
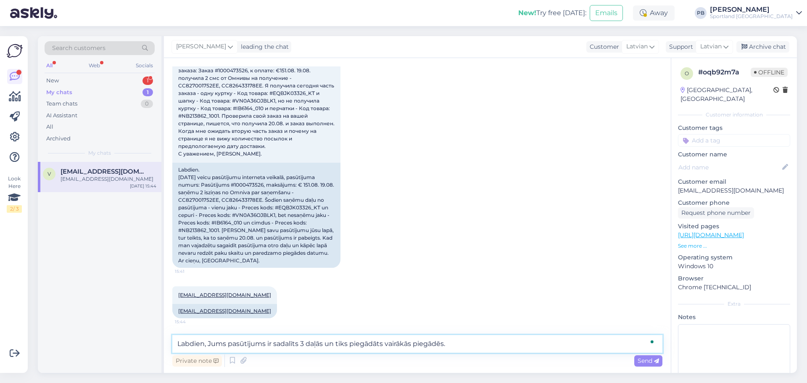
type textarea "Labdien, Jums pasūtījums ir sadalīts 3 daļās un tiks piegādāts vairākās piegādē…"
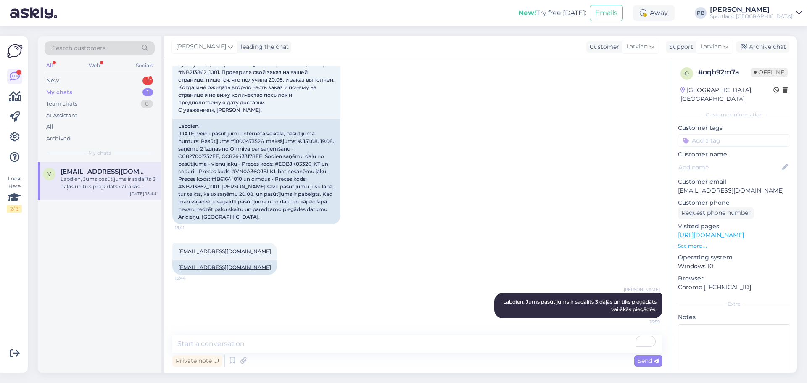
click at [375, 275] on div "[EMAIL_ADDRESS][DOMAIN_NAME] 15:44 [EMAIL_ADDRESS][DOMAIN_NAME]" at bounding box center [417, 258] width 490 height 50
click at [750, 50] on div "Archive chat" at bounding box center [763, 46] width 53 height 11
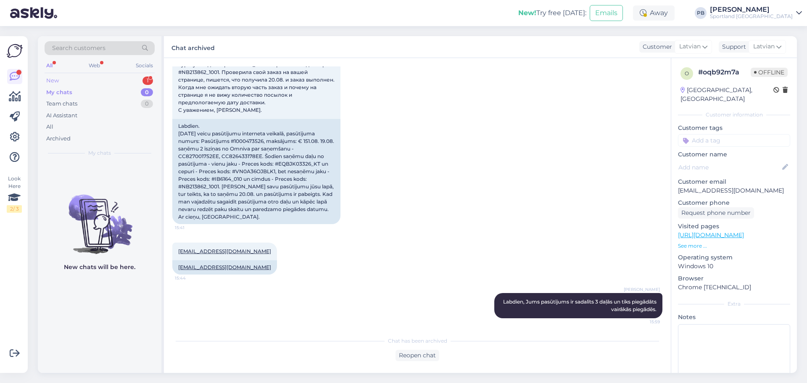
click at [53, 78] on div "New" at bounding box center [52, 81] width 13 height 8
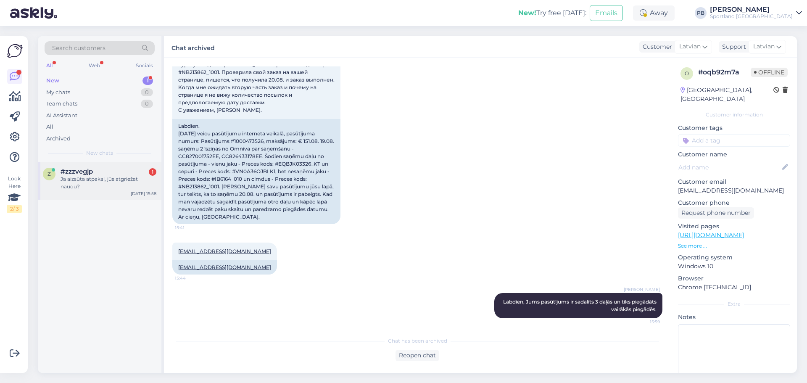
click at [100, 181] on div "Ja aizsūta atpakaļ, jūs atgriežat naudu?" at bounding box center [109, 182] width 96 height 15
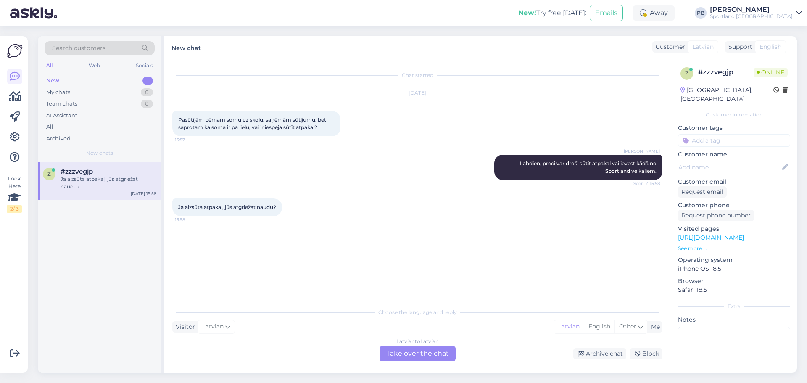
scroll to position [0, 0]
click at [398, 354] on div "Latvian to Latvian Take over the chat" at bounding box center [418, 353] width 76 height 15
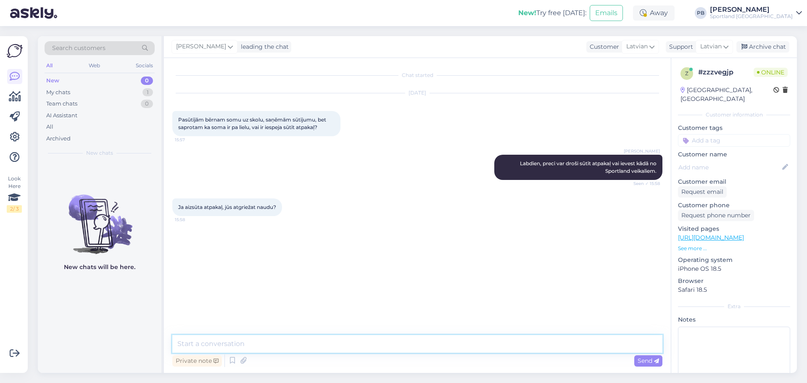
click at [257, 340] on textarea at bounding box center [417, 344] width 490 height 18
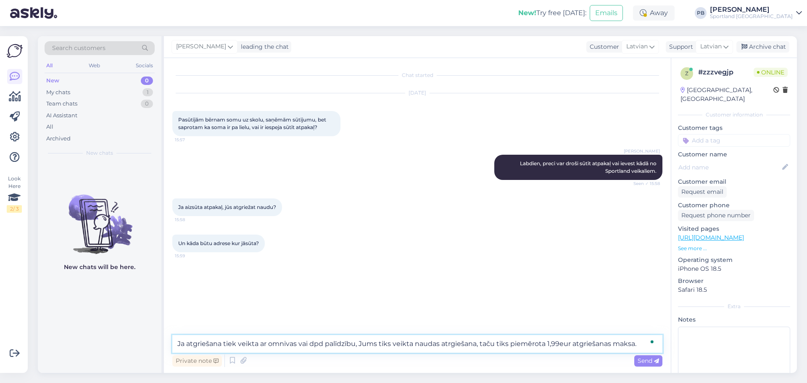
type textarea "Ja atgriešana tiek veikta ar omnivas vai dpd palīdzību, Jums tiks veikta naudas…"
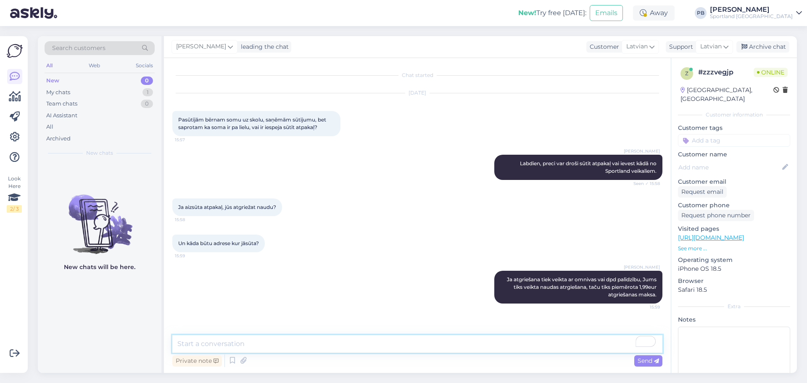
click at [226, 341] on textarea "To enrich screen reader interactions, please activate Accessibility in Grammarl…" at bounding box center [417, 344] width 490 height 18
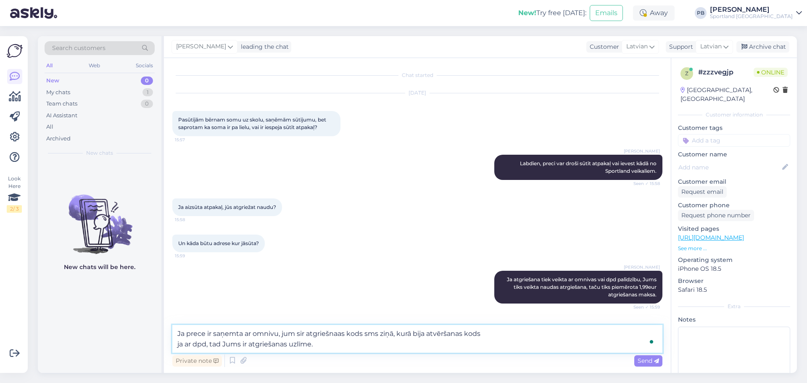
type textarea "Ja prece ir saņemta ar omnivu, jum sir atgriešnaas kods sms ziņā, kurā bija atv…"
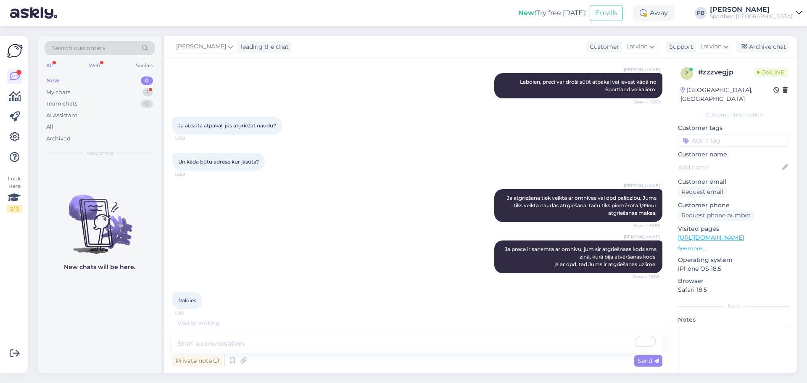
scroll to position [73, 0]
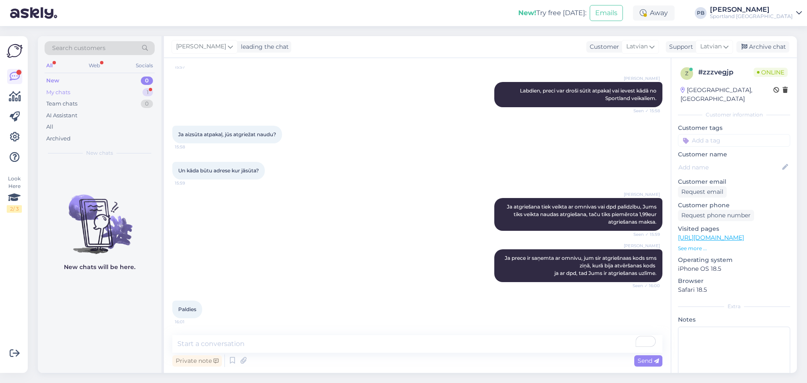
click at [99, 88] on div "My chats 1" at bounding box center [100, 93] width 110 height 12
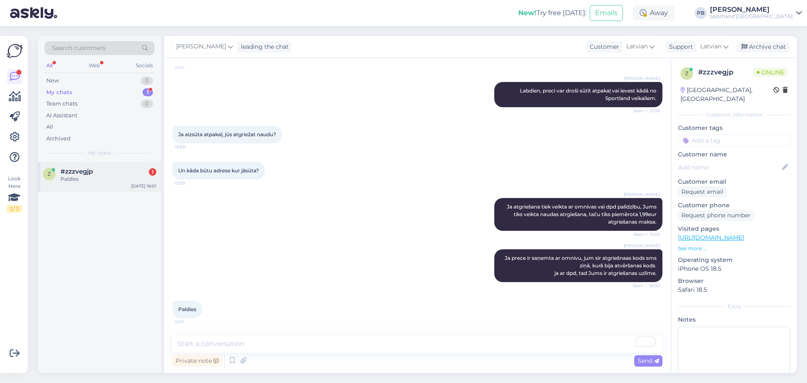
click at [114, 167] on div "z #zzzvegjp 1 Paldies [DATE] 16:01" at bounding box center [100, 177] width 124 height 30
click at [775, 48] on div "Archive chat" at bounding box center [763, 46] width 53 height 11
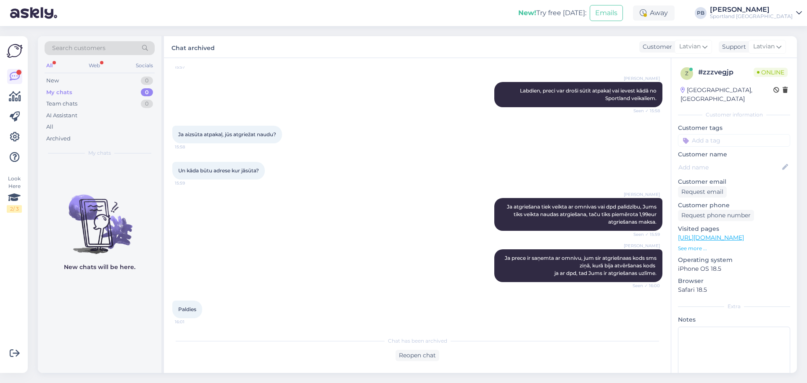
scroll to position [119, 0]
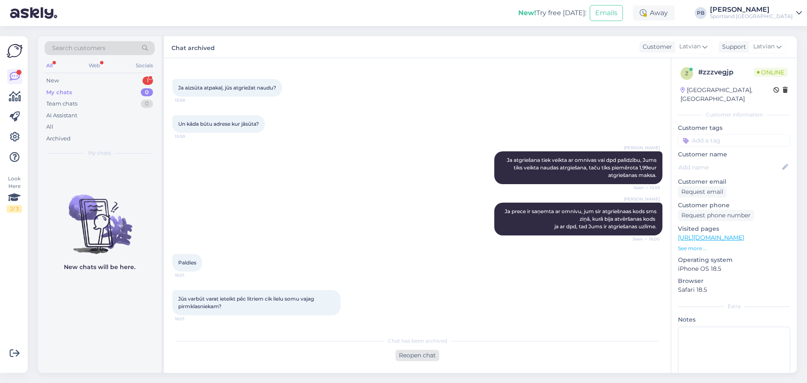
click at [429, 357] on div "Reopen chat" at bounding box center [418, 355] width 44 height 11
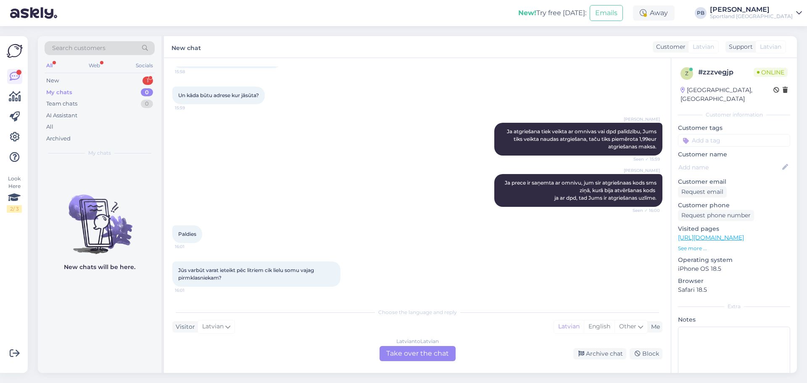
click at [435, 356] on div "Latvian to Latvian Take over the chat" at bounding box center [418, 353] width 76 height 15
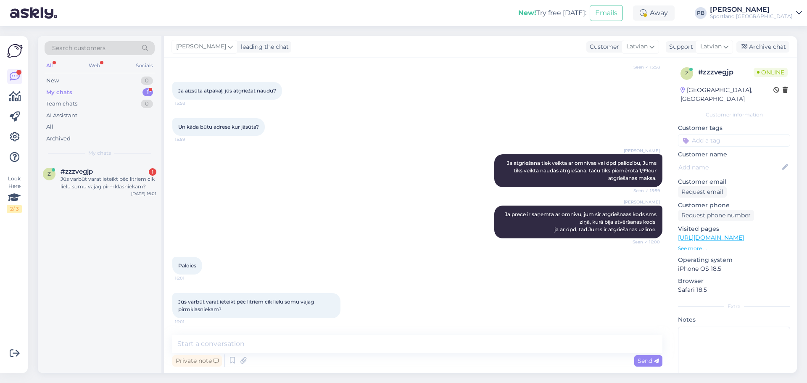
scroll to position [116, 0]
click at [273, 340] on textarea at bounding box center [417, 344] width 490 height 18
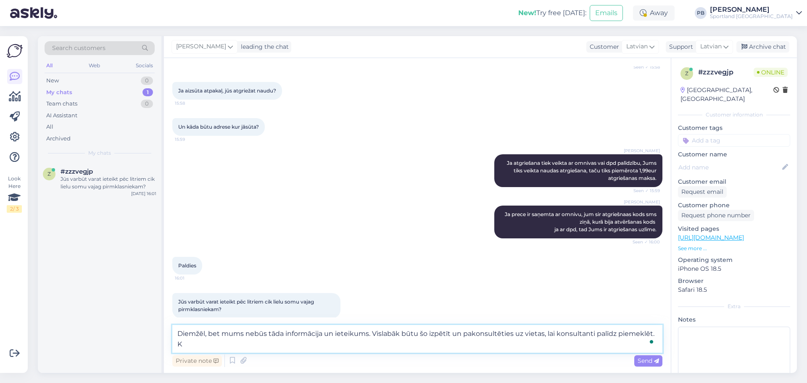
scroll to position [127, 0]
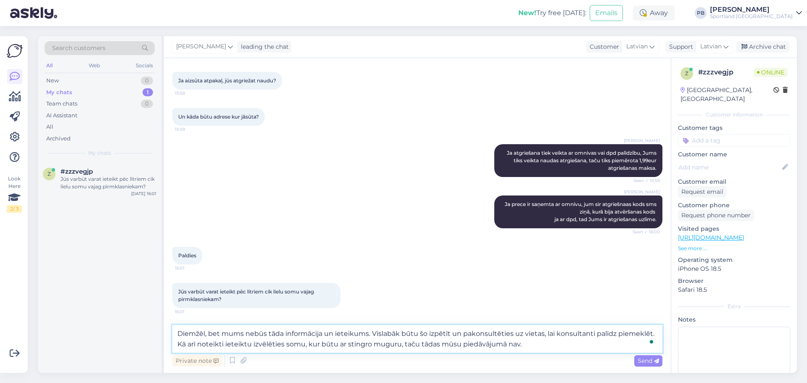
type textarea "Diemžēl, bet mums nebūs tāda informācija un ieteikums. Vislabāk būtu šo izpētīt…"
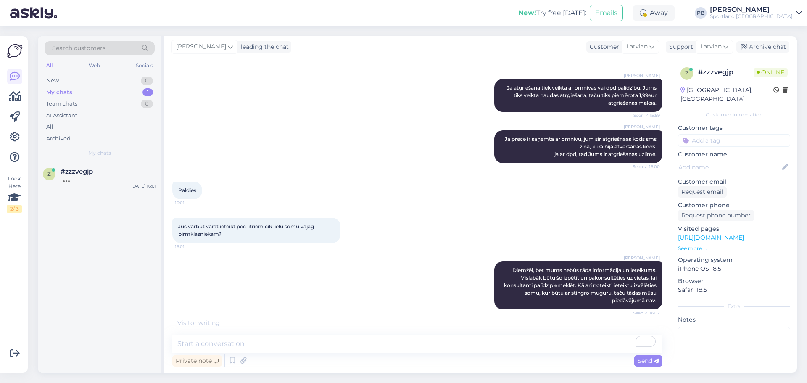
scroll to position [219, 0]
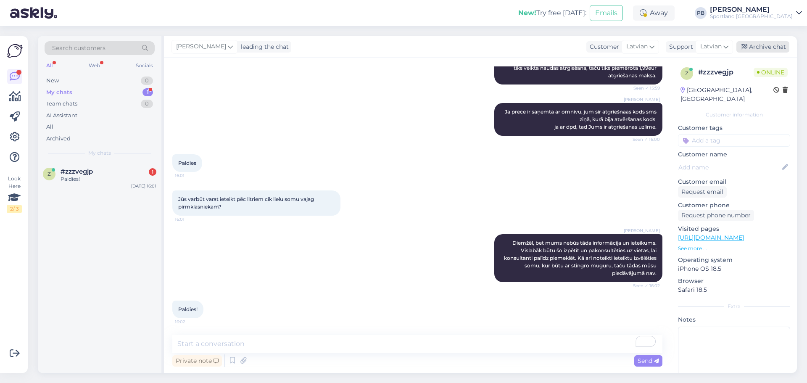
click at [748, 48] on div "Archive chat" at bounding box center [763, 46] width 53 height 11
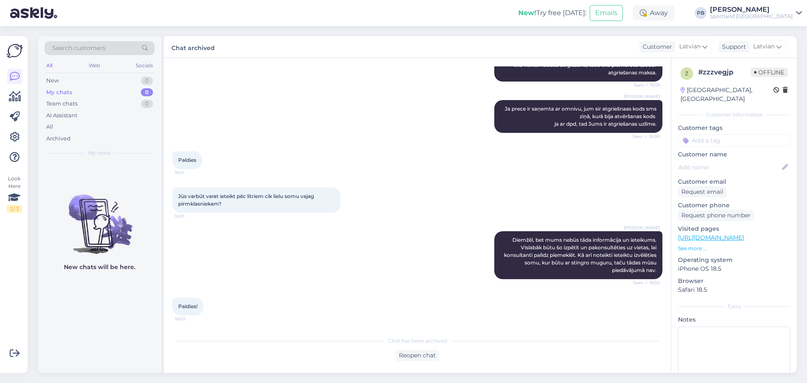
click at [348, 120] on div "[PERSON_NAME] Ja prece ir saņemta ar omnivu, jum sir atgriešnaas kods sms ziņā,…" at bounding box center [417, 116] width 490 height 51
click at [74, 81] on div "New 1" at bounding box center [100, 81] width 110 height 12
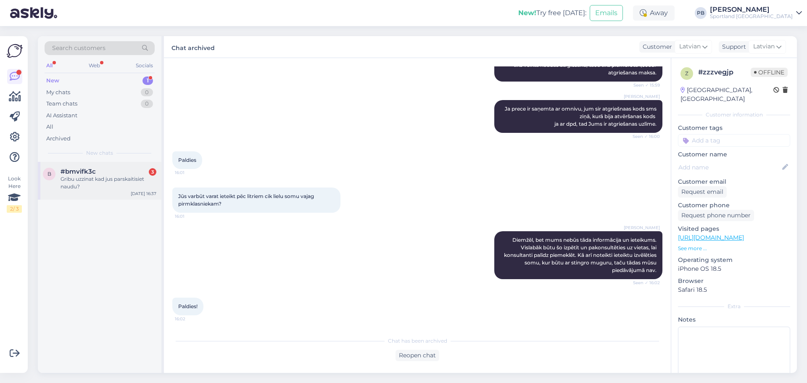
click at [119, 185] on div "Gribu uzzinat kad jus parskaitisiet naudu?" at bounding box center [109, 182] width 96 height 15
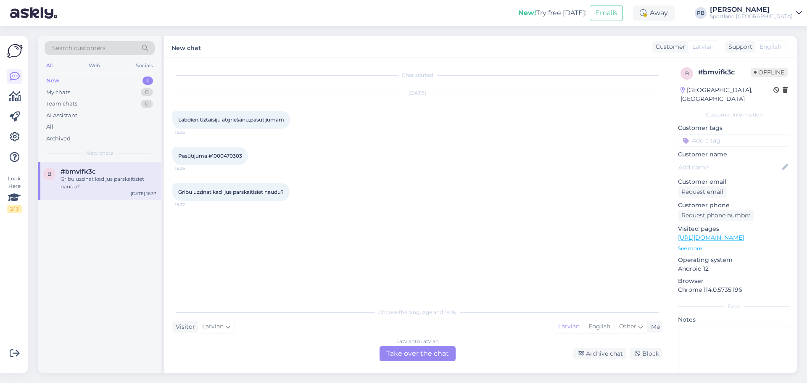
scroll to position [0, 0]
click at [398, 350] on div "Latvian to Latvian Take over the chat" at bounding box center [418, 353] width 76 height 15
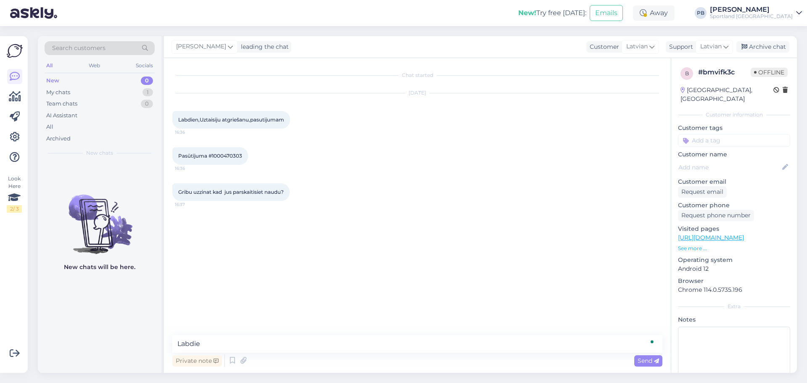
type textarea "Labdien"
click at [229, 153] on span "Pasūtījuma #1000470303" at bounding box center [210, 156] width 64 height 6
copy div "1000470303 16:36"
click at [232, 341] on textarea "Labdien" at bounding box center [417, 344] width 490 height 18
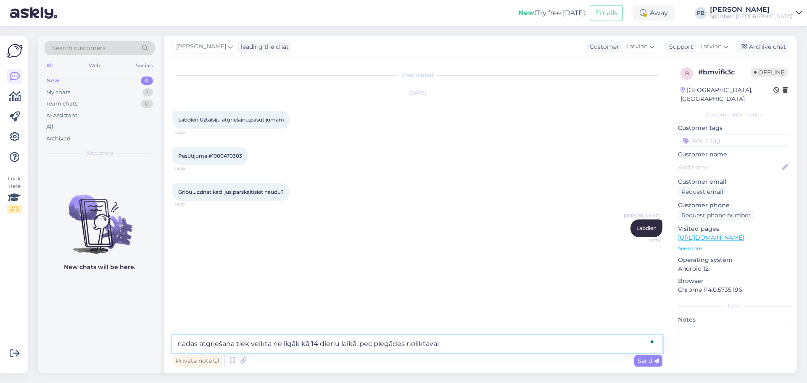
type textarea "nadas atgriešana tiek veikta ne ilgāk kā 14 dienu laikā, pec piegādes noliktavai"
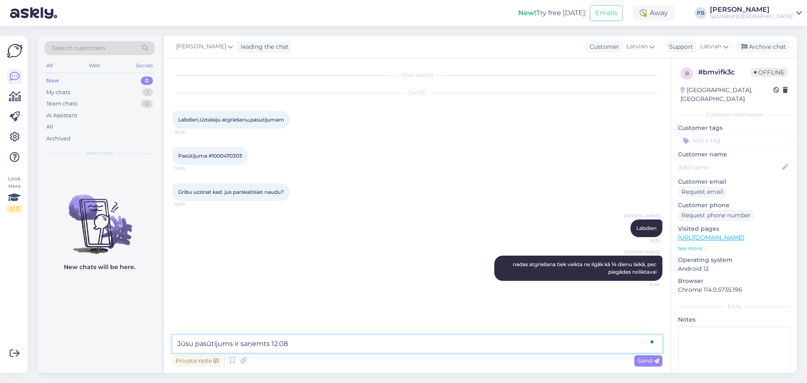
type textarea "Jūsu pasūtījums ir saņemts 12.08"
click at [755, 47] on div "Archive chat" at bounding box center [763, 46] width 53 height 11
